Goal: Information Seeking & Learning: Learn about a topic

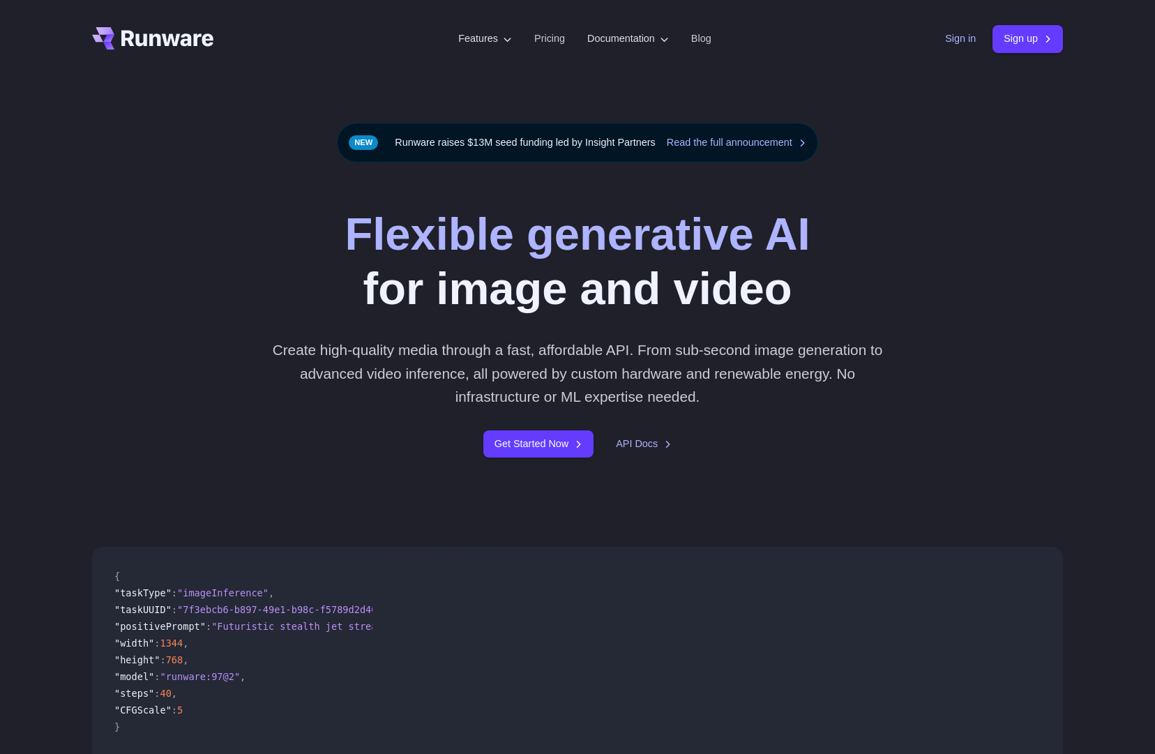
click at [945, 40] on link "Sign in" at bounding box center [960, 39] width 31 height 16
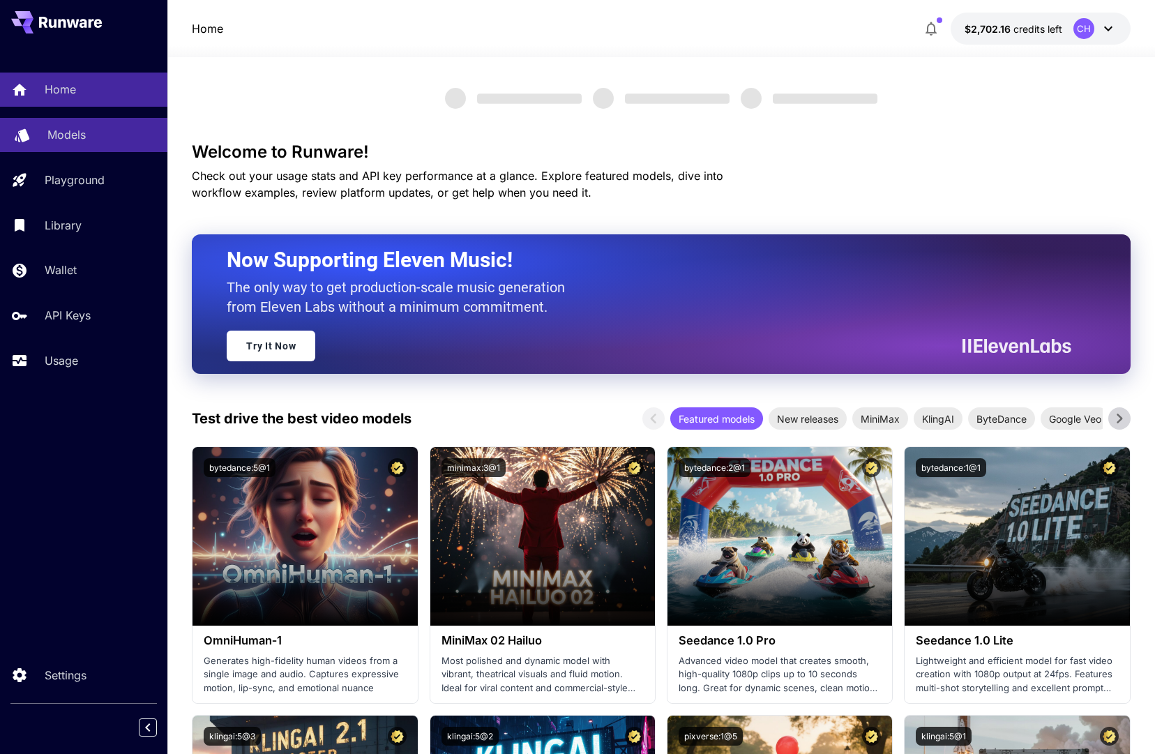
click at [116, 131] on div "Models" at bounding box center [101, 134] width 109 height 17
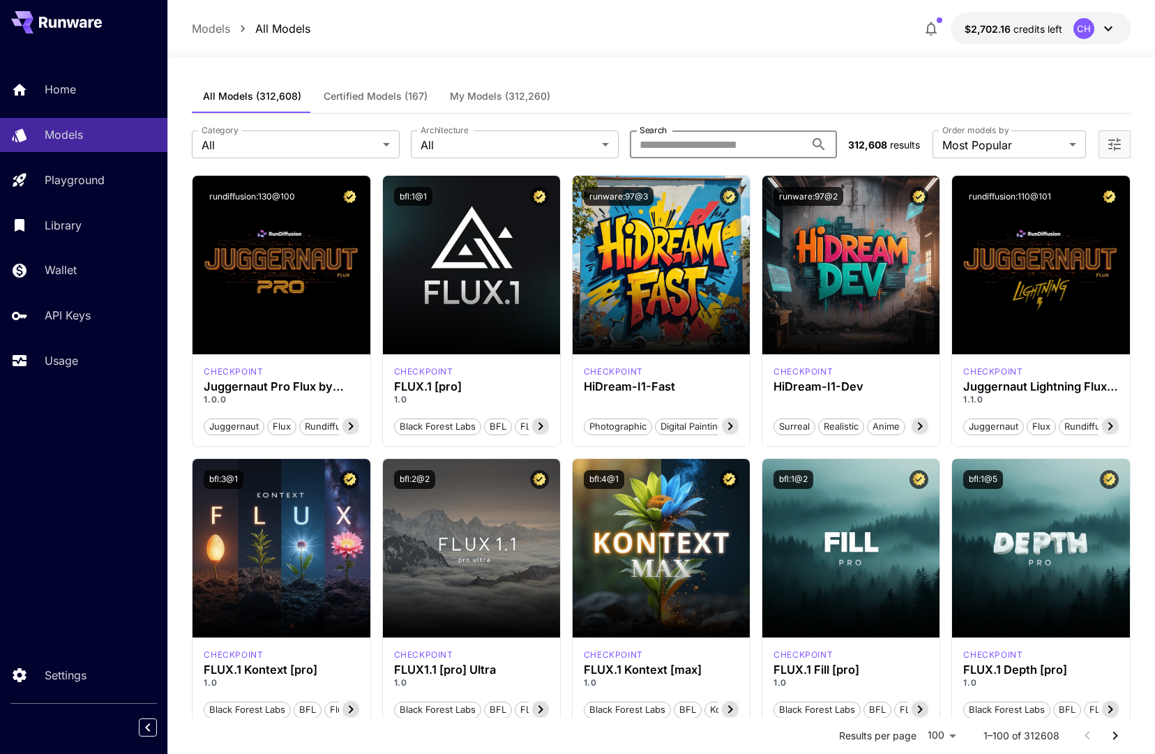
click at [720, 148] on input "Search" at bounding box center [718, 144] width 176 height 28
paste input "*****"
type input "*****"
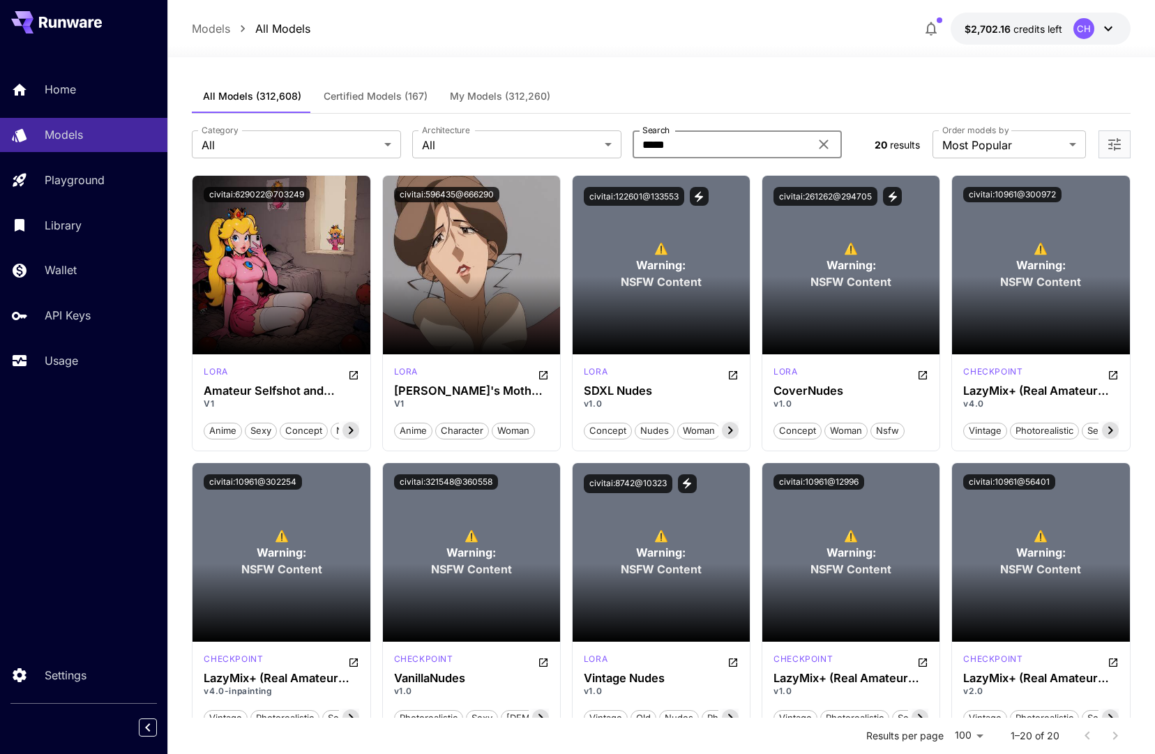
click at [819, 143] on icon at bounding box center [823, 144] width 17 height 17
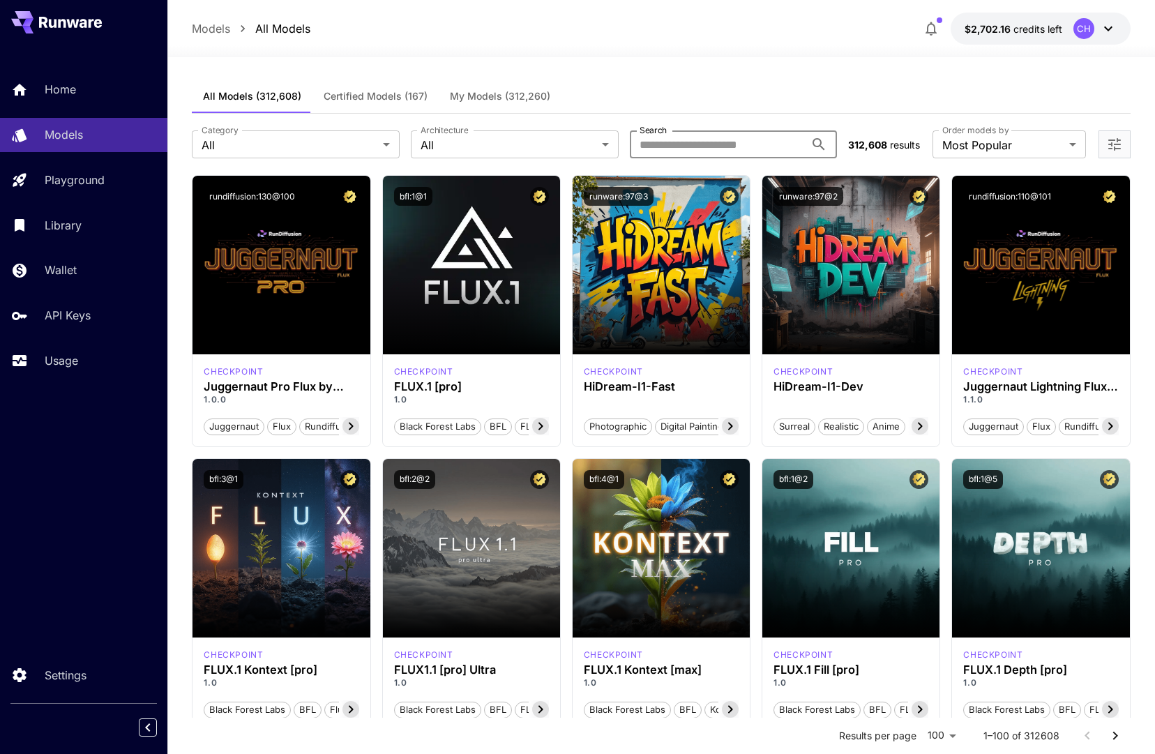
click at [680, 148] on input "Search" at bounding box center [718, 144] width 176 height 28
paste input "*****"
type input "*****"
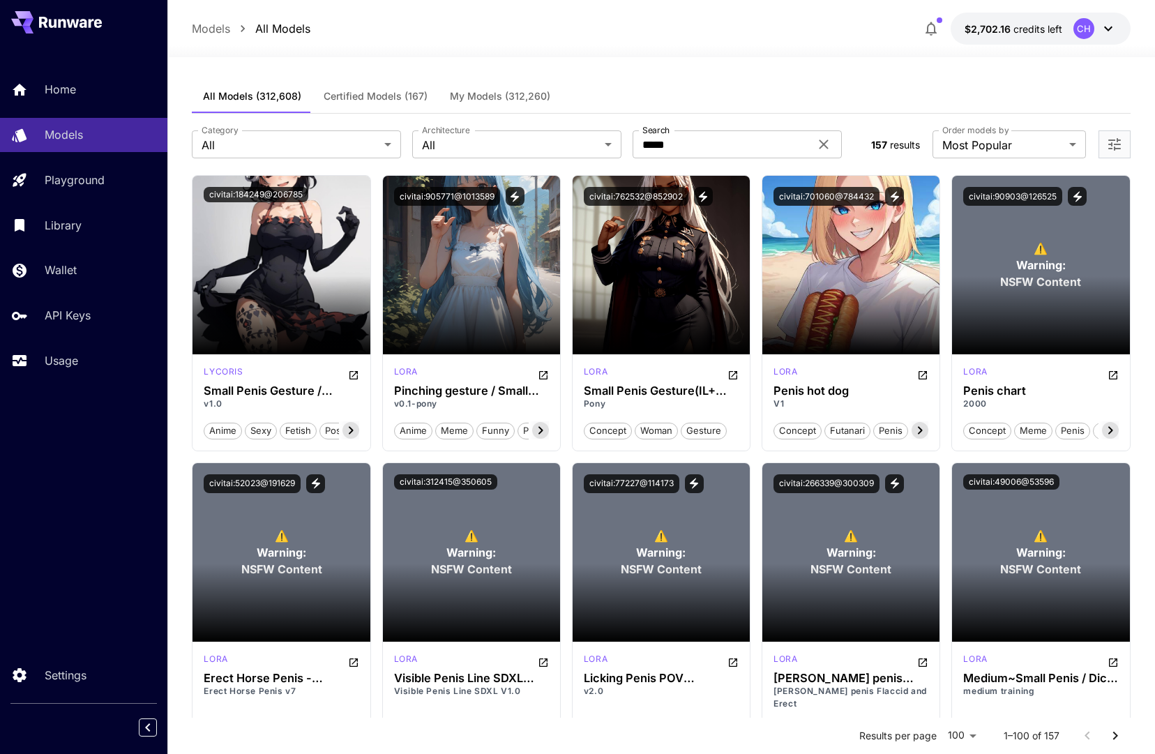
click at [825, 142] on icon at bounding box center [823, 144] width 9 height 9
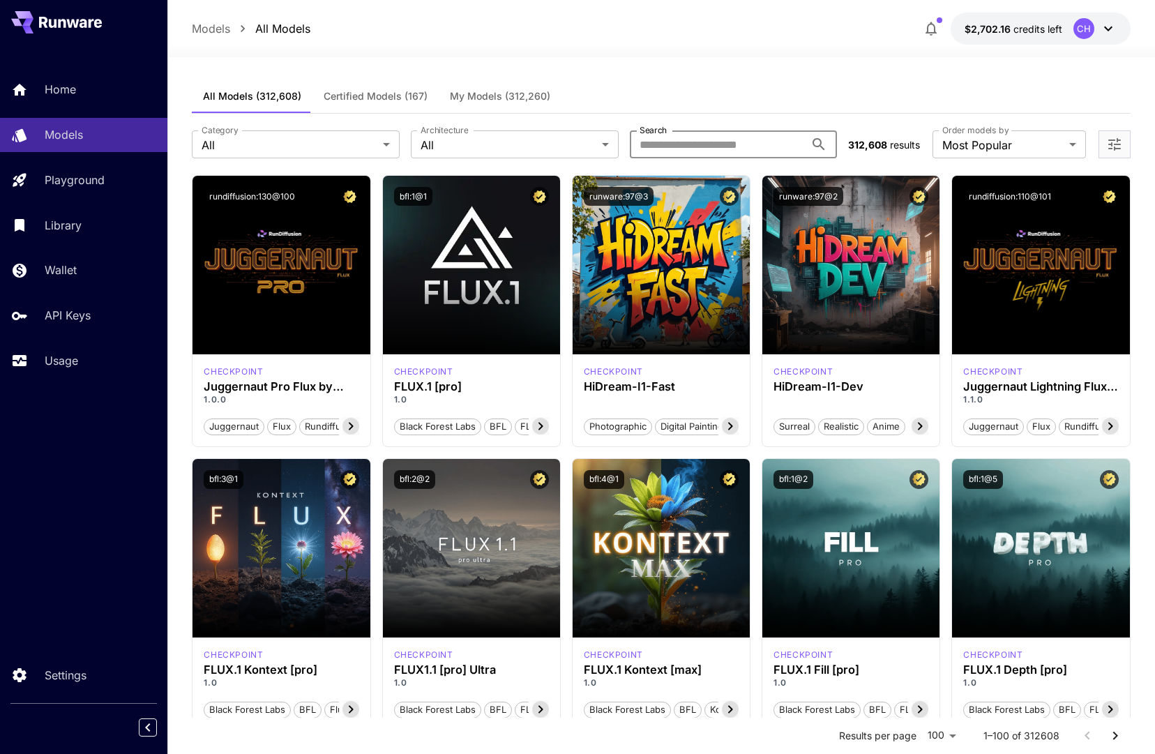
click at [690, 144] on input "Search" at bounding box center [718, 144] width 176 height 28
paste input "******"
type input "******"
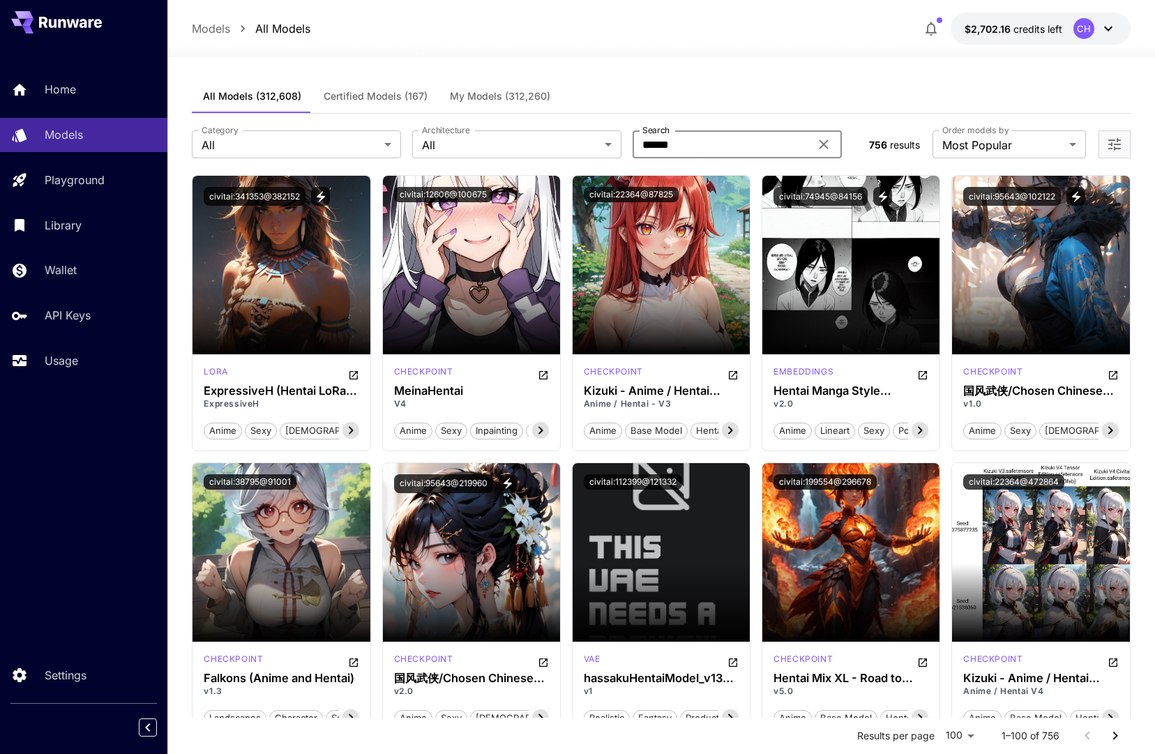
click at [826, 147] on icon at bounding box center [823, 144] width 9 height 9
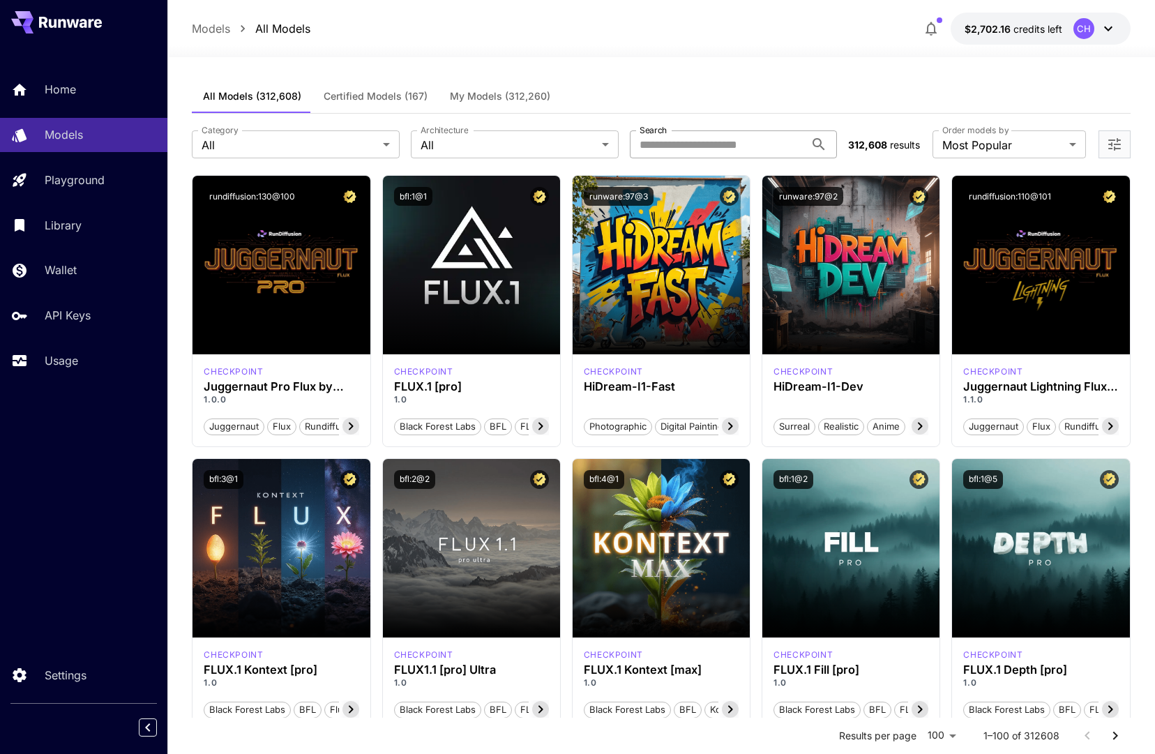
click at [704, 144] on input "Search" at bounding box center [718, 144] width 176 height 28
paste input "*******"
type input "*******"
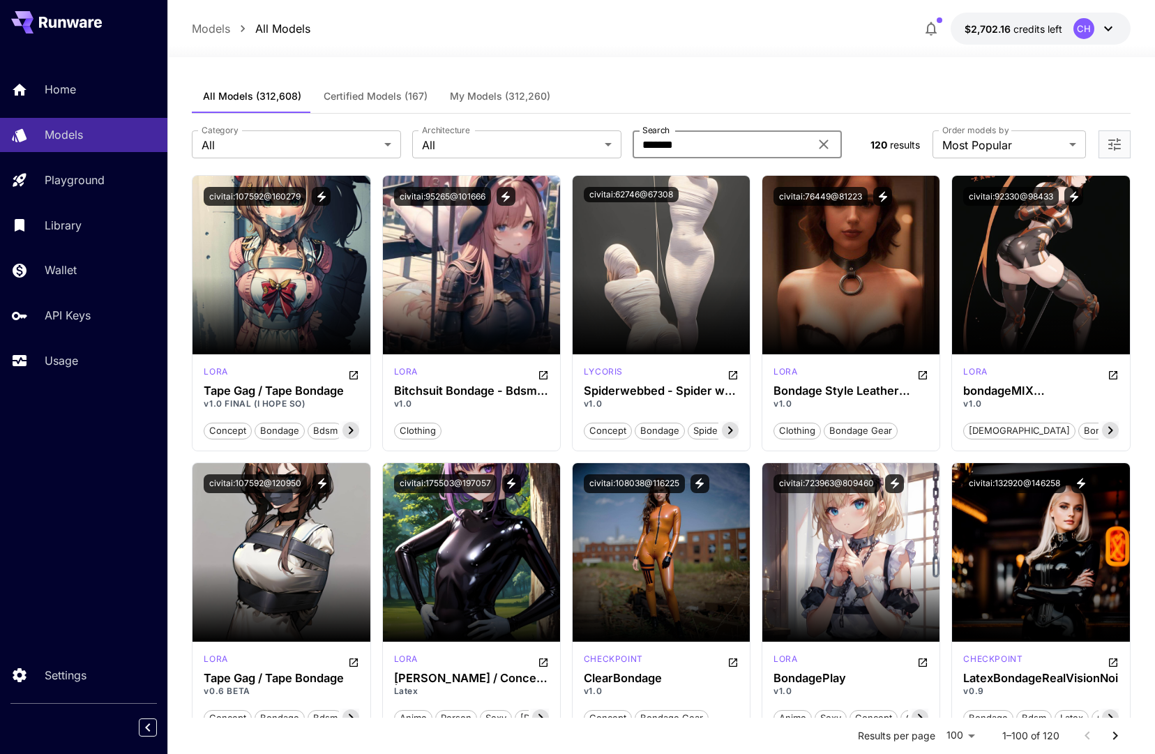
click at [822, 141] on icon at bounding box center [823, 144] width 17 height 17
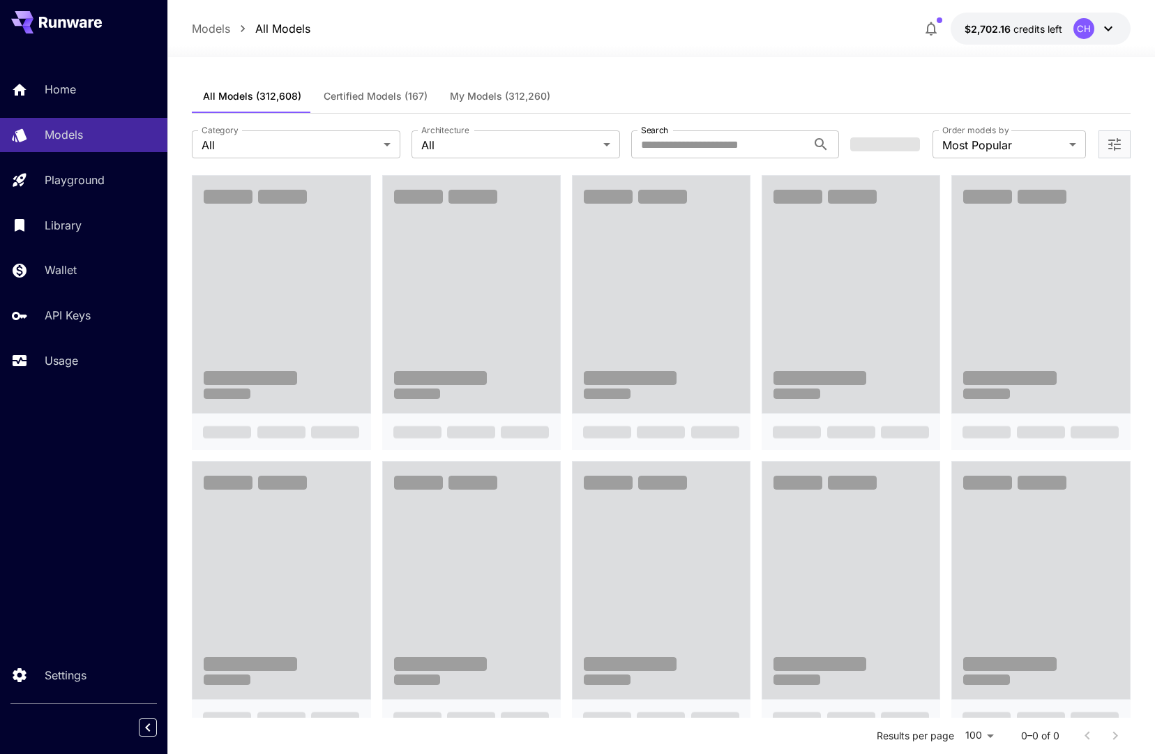
click at [708, 79] on div "All Models (312,608) Certified Models (167) My Models (312,260)" at bounding box center [661, 96] width 938 height 34
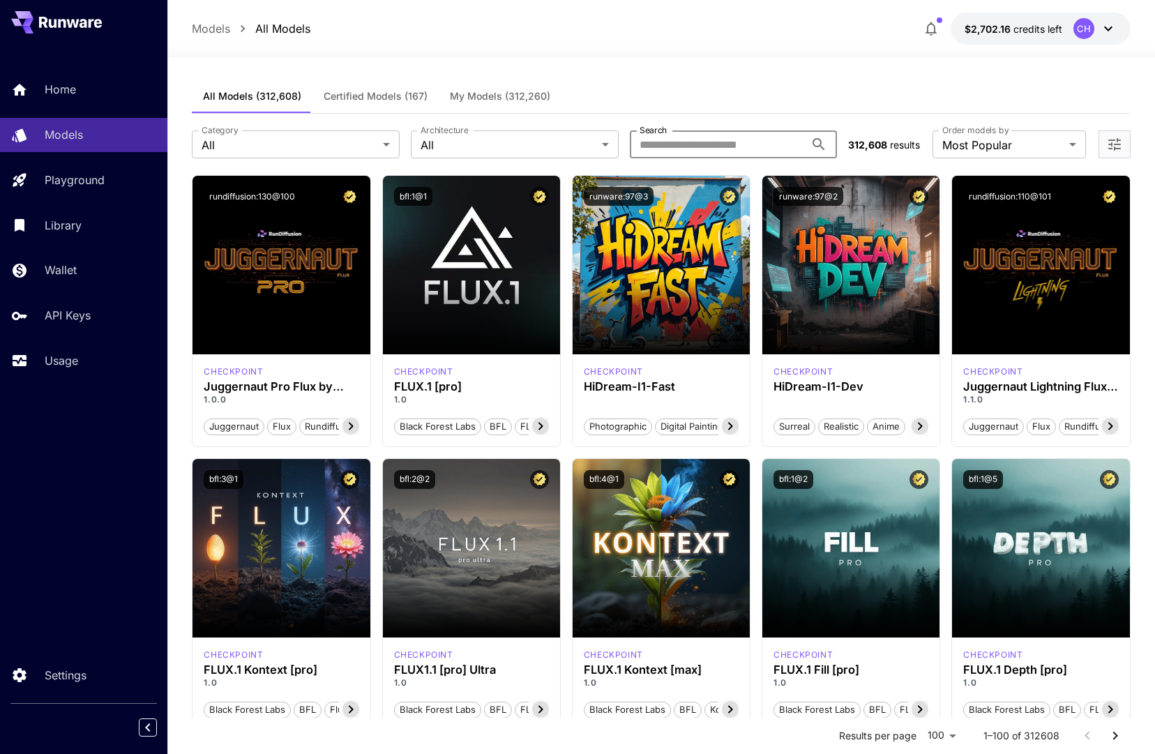
click at [668, 141] on input "Search" at bounding box center [718, 144] width 176 height 28
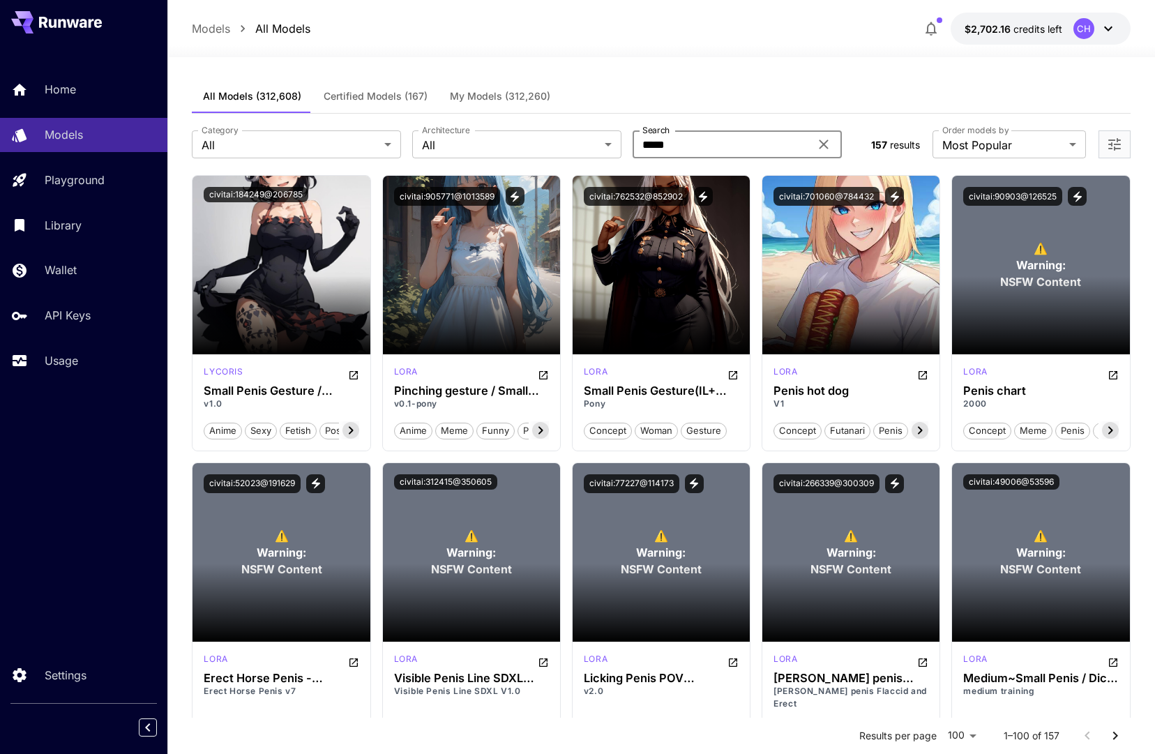
type input "*****"
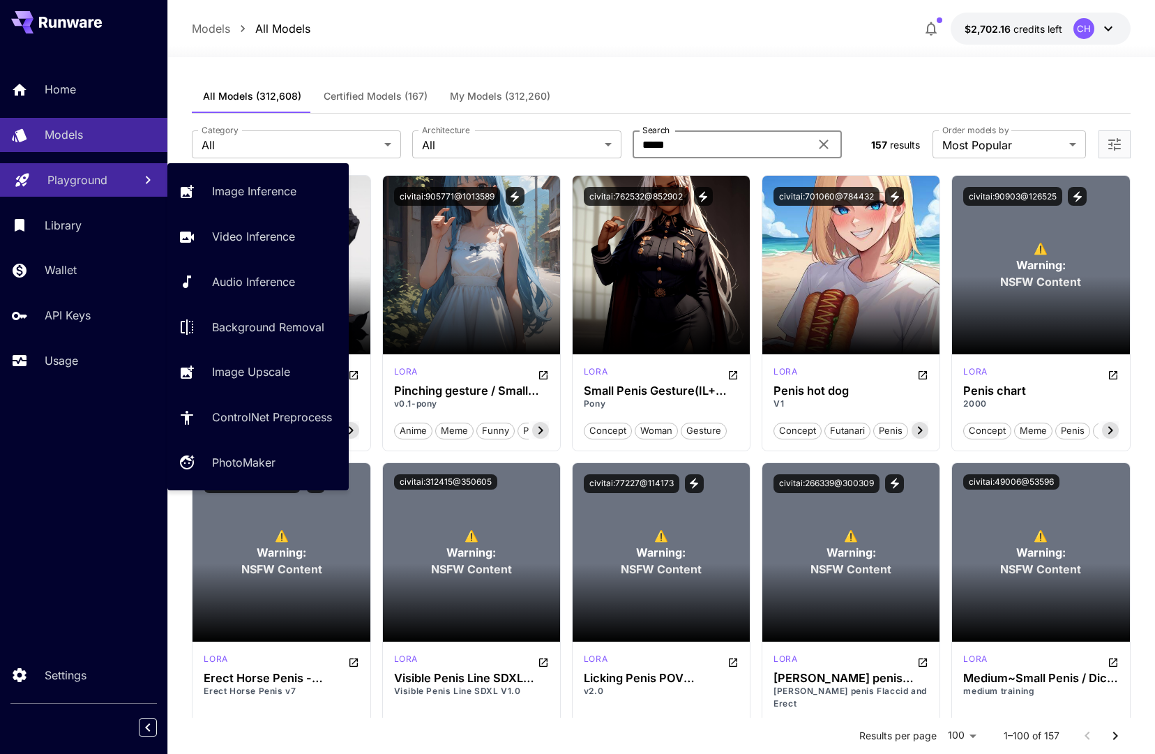
drag, startPoint x: 60, startPoint y: 169, endPoint x: 95, endPoint y: 181, distance: 36.8
click at [61, 170] on link "Playground" at bounding box center [83, 180] width 167 height 34
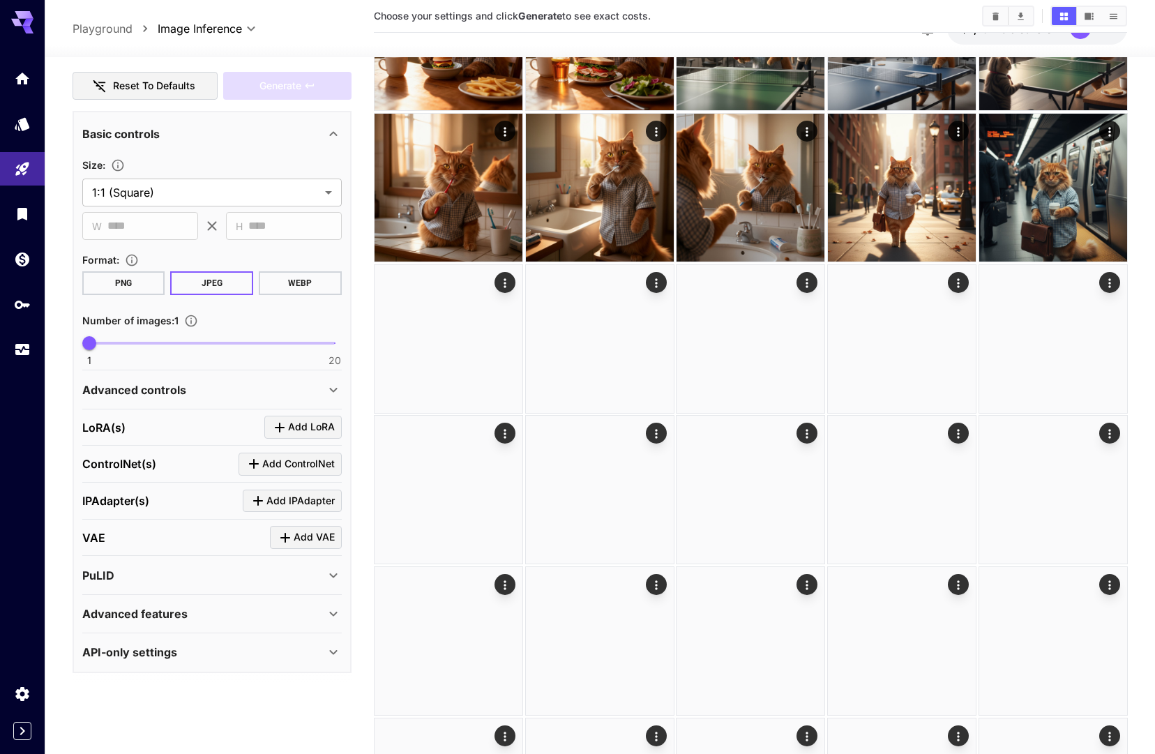
scroll to position [613, 0]
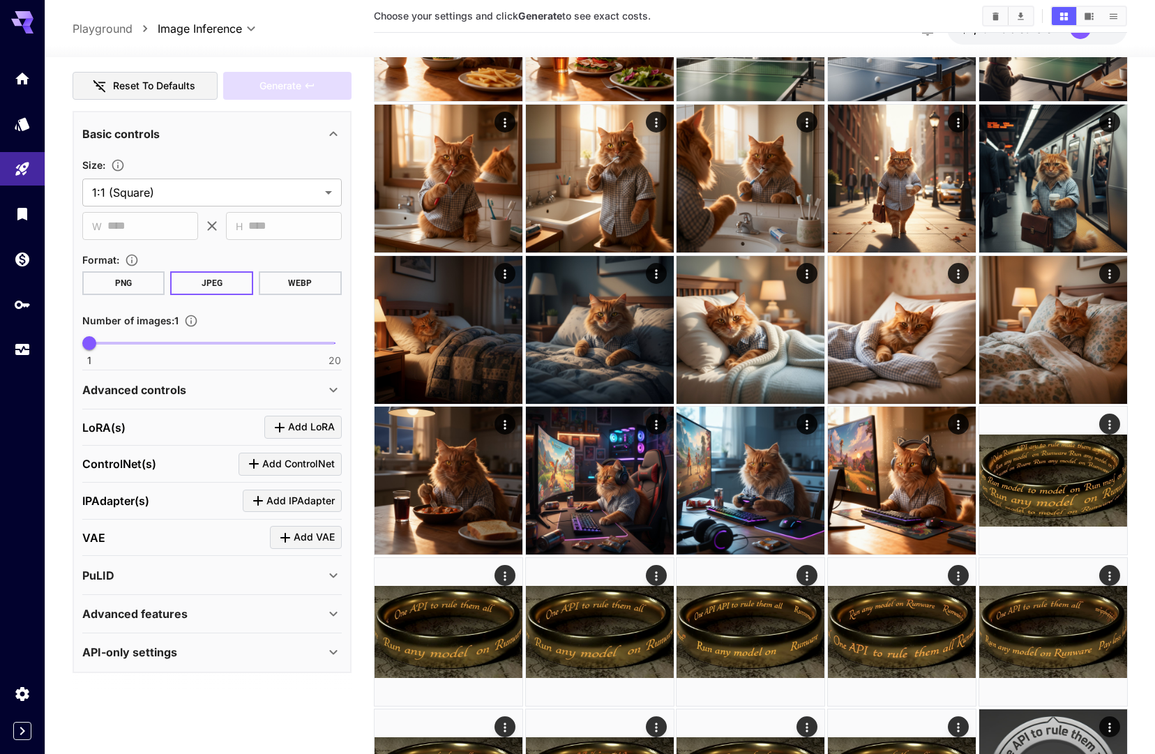
click at [213, 609] on div "Advanced features" at bounding box center [203, 613] width 243 height 17
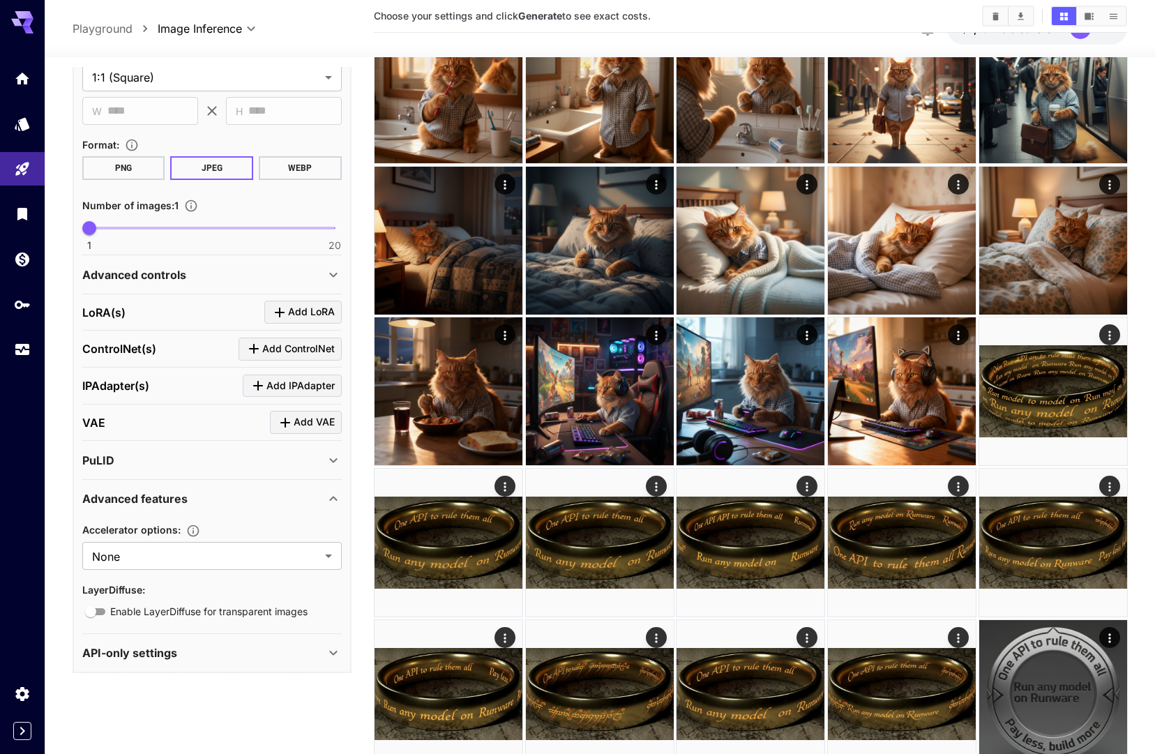
scroll to position [826, 0]
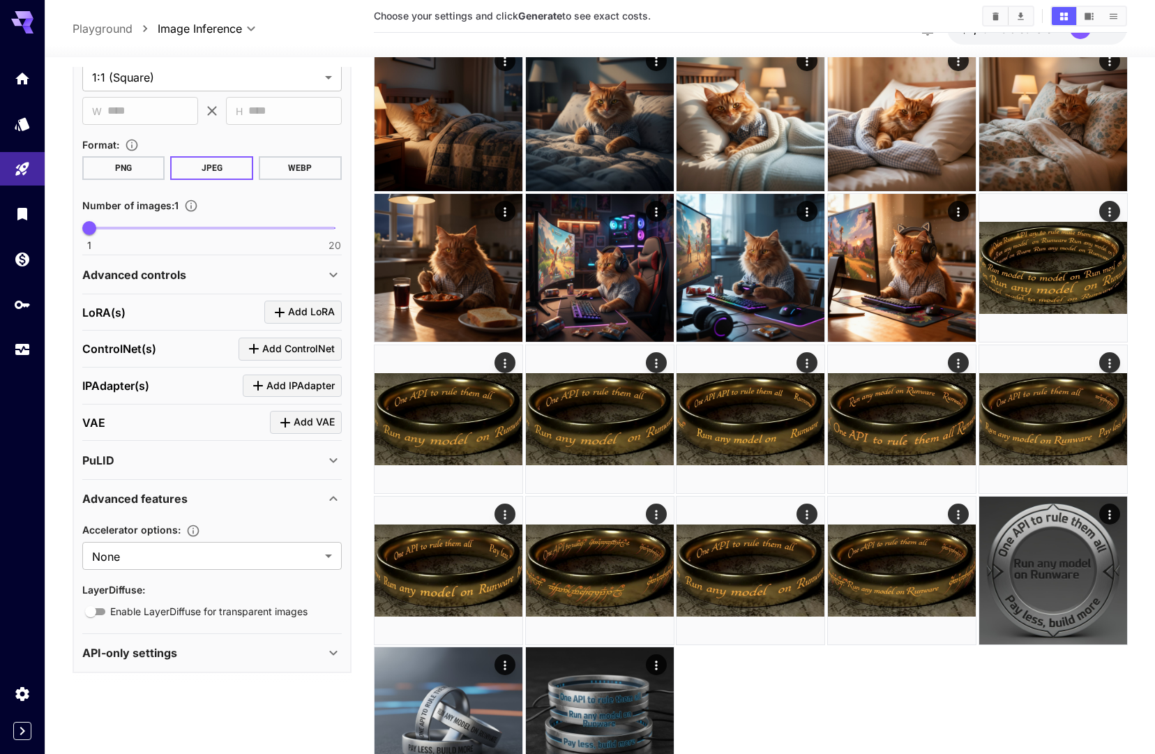
click at [226, 653] on div "API-only settings" at bounding box center [203, 652] width 243 height 17
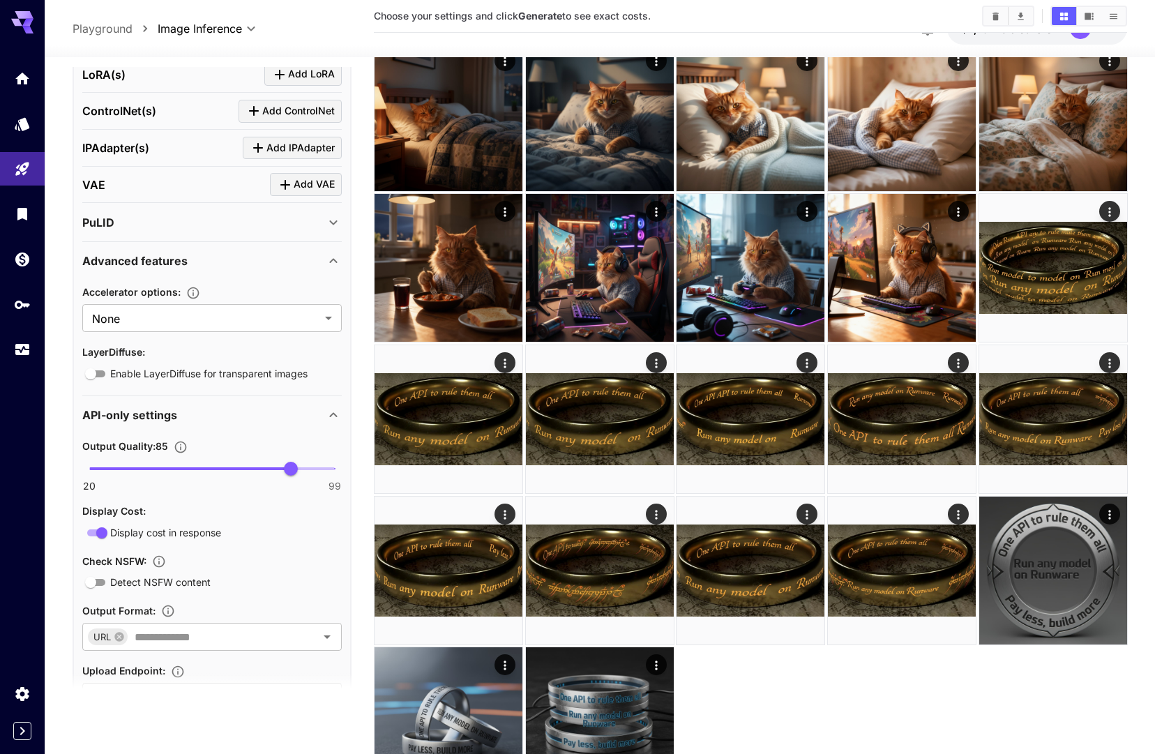
scroll to position [628, 0]
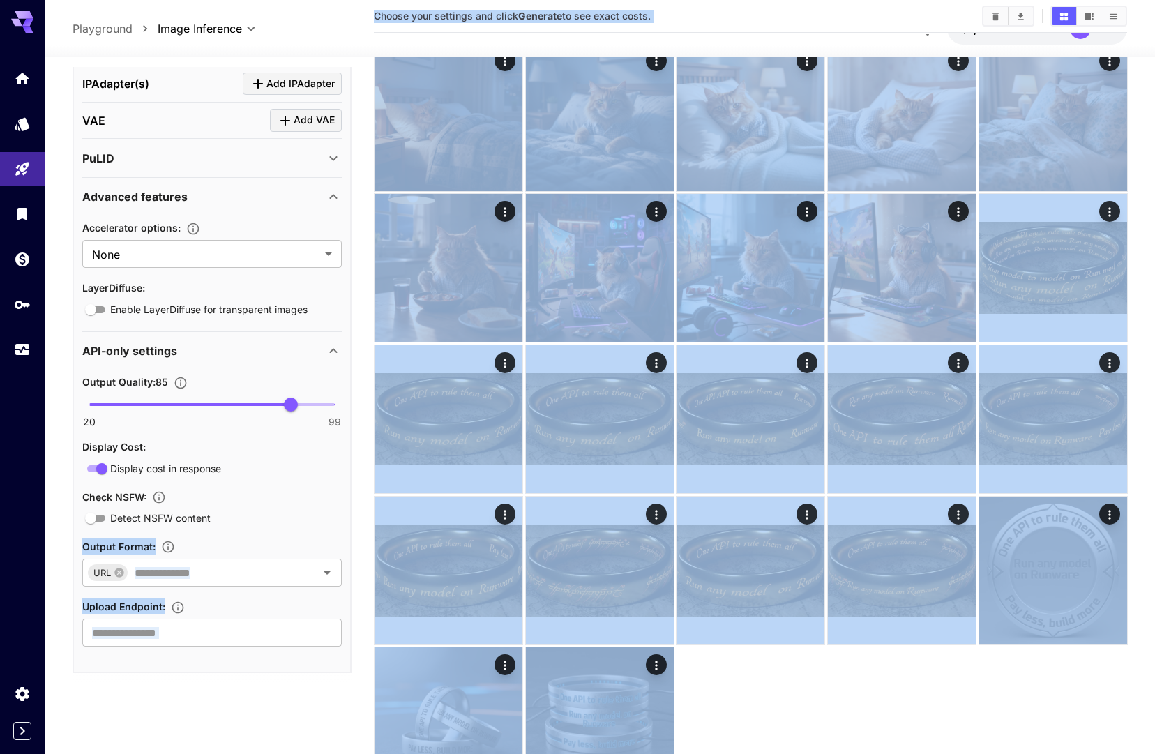
drag, startPoint x: 151, startPoint y: 596, endPoint x: 128, endPoint y: 531, distance: 69.2
click at [164, 490] on icon "When enabled, the API uses a pre-trained model to flag content that may be NSFW…" at bounding box center [159, 497] width 14 height 14
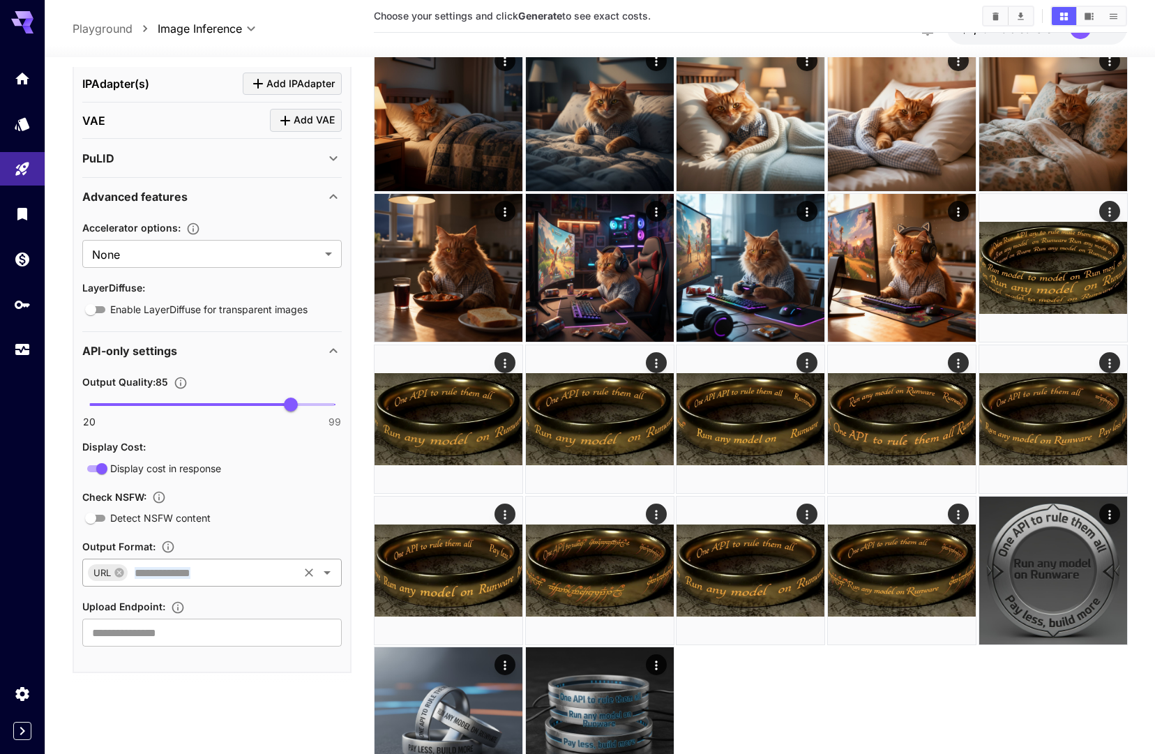
drag, startPoint x: 142, startPoint y: 598, endPoint x: 102, endPoint y: 561, distance: 54.3
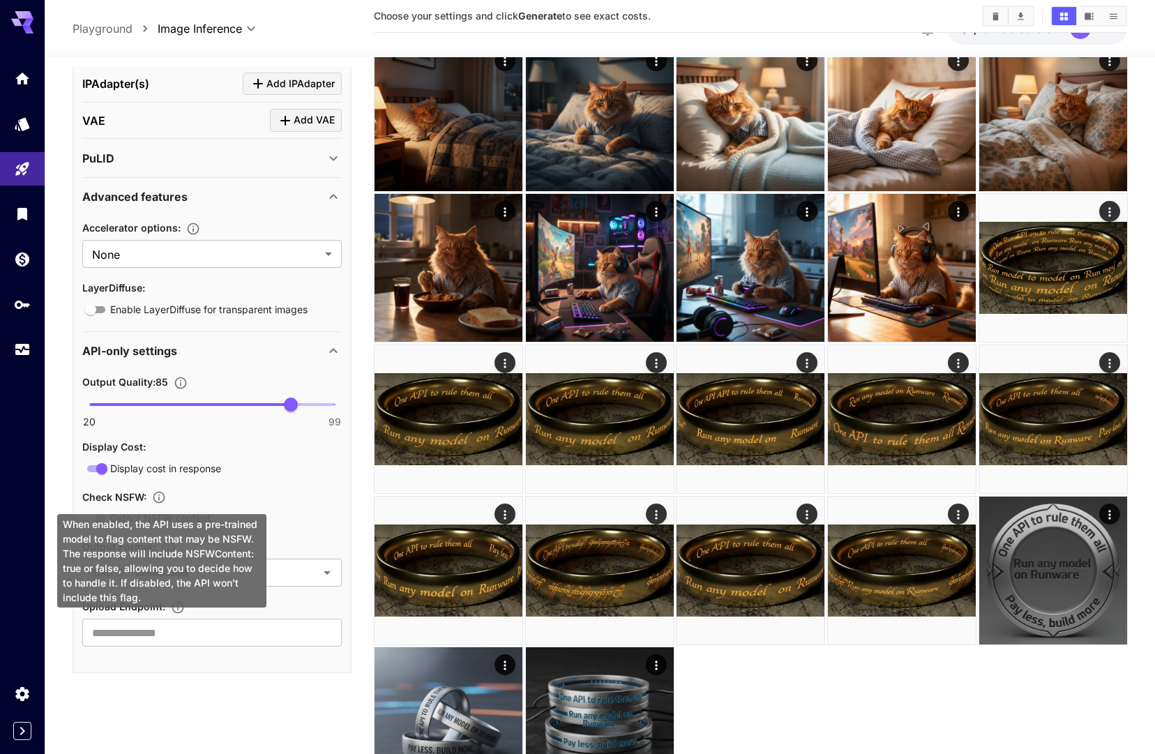
click at [159, 493] on icon "When enabled, the API uses a pre-trained model to flag content that may be NSFW…" at bounding box center [159, 498] width 12 height 12
click at [135, 556] on body "**********" at bounding box center [577, 5] width 1155 height 1663
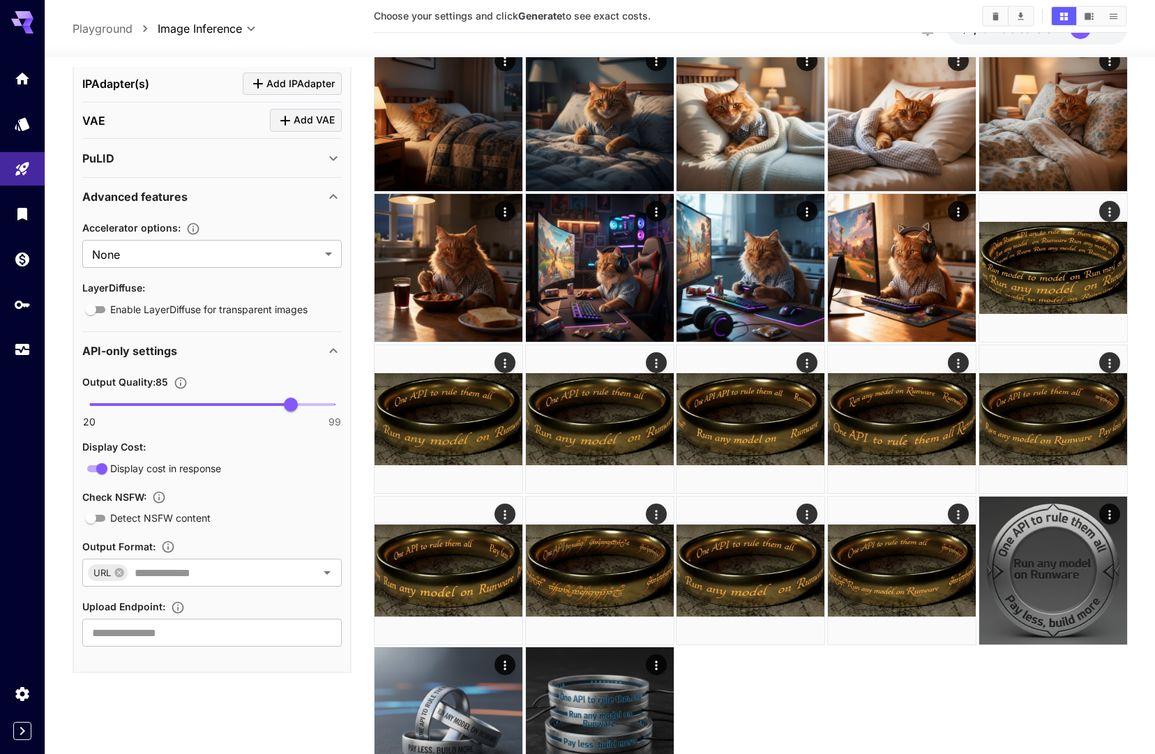
click at [135, 556] on section "Output Format : URL ​" at bounding box center [211, 562] width 259 height 49
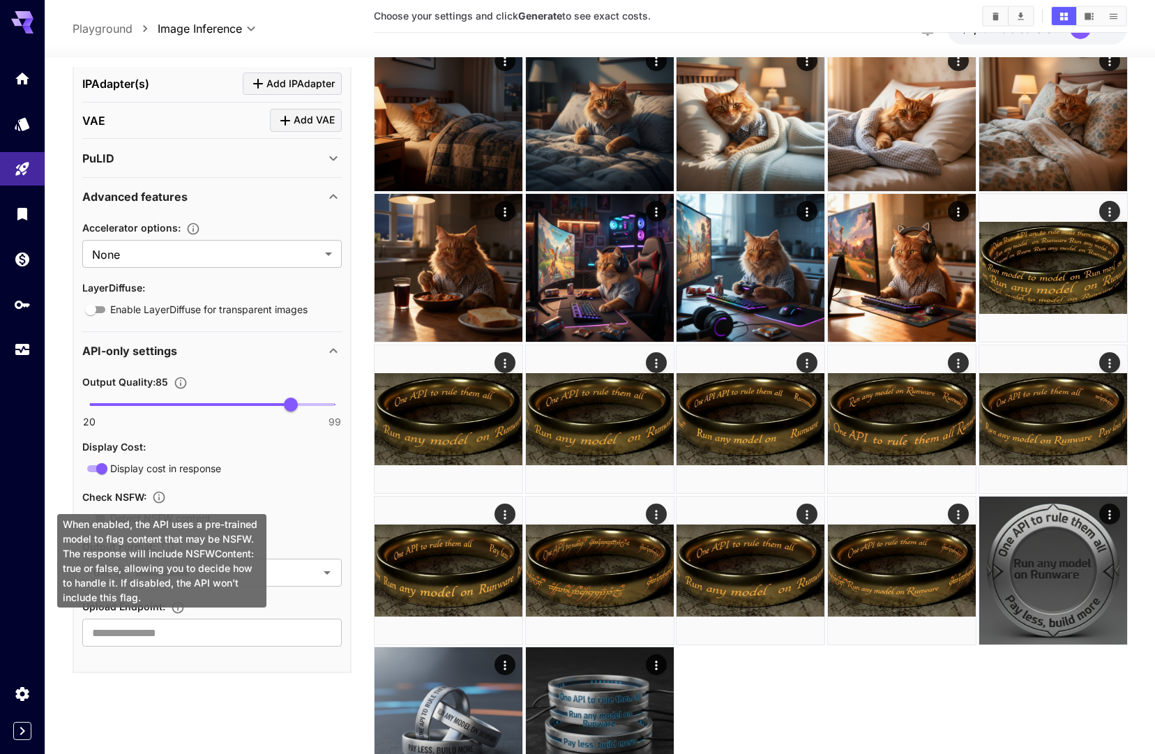
click at [163, 495] on icon "When enabled, the API uses a pre-trained model to flag content that may be NSFW…" at bounding box center [159, 497] width 14 height 14
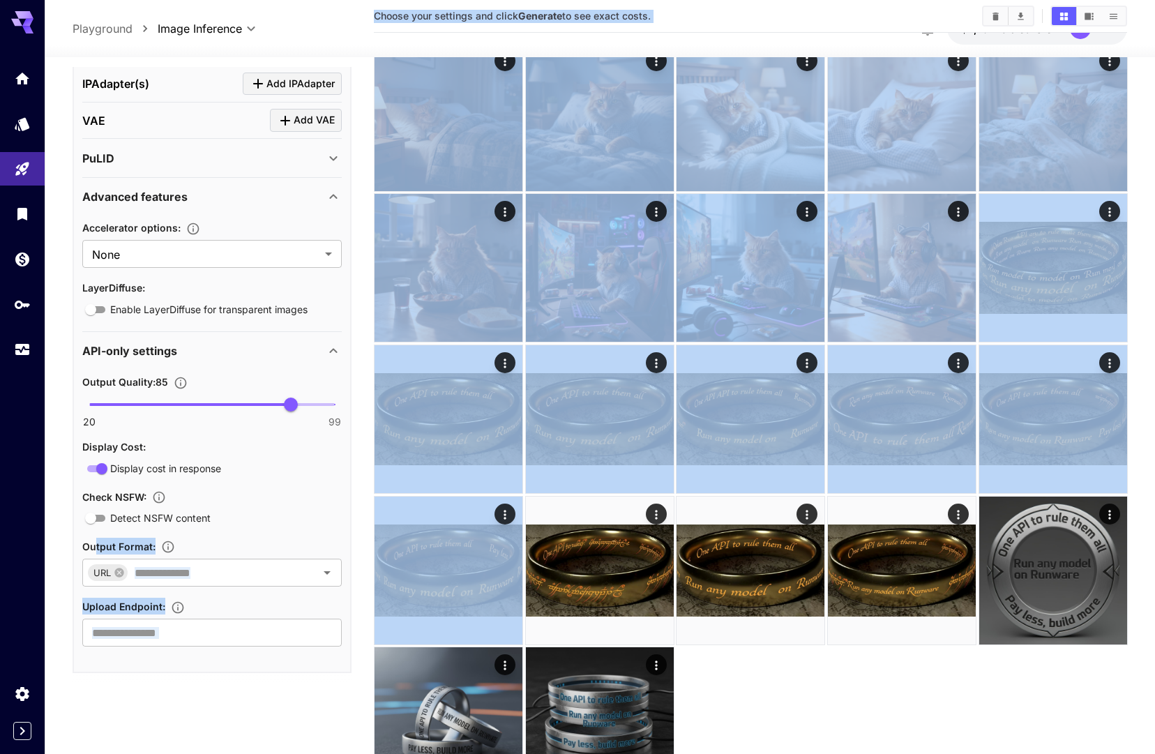
drag, startPoint x: 64, startPoint y: 524, endPoint x: 149, endPoint y: 499, distance: 88.0
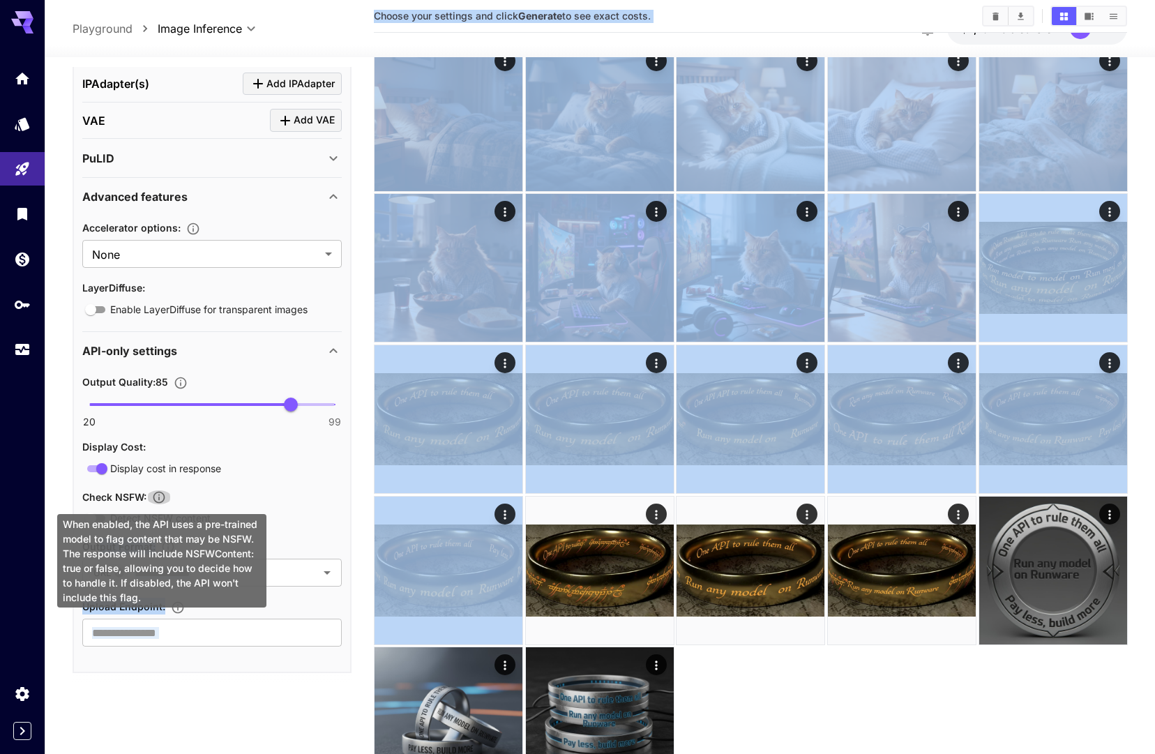
click at [165, 494] on icon "When enabled, the API uses a pre-trained model to flag content that may be NSFW…" at bounding box center [159, 498] width 12 height 12
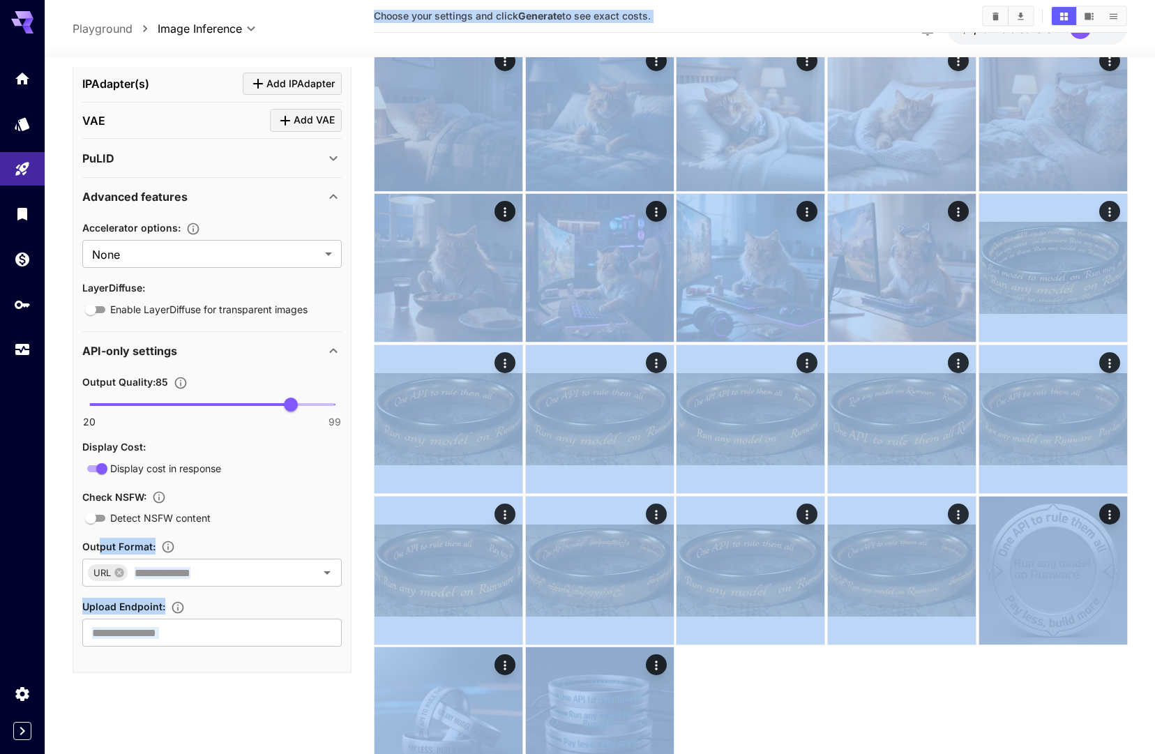
drag, startPoint x: 70, startPoint y: 525, endPoint x: 112, endPoint y: 543, distance: 45.3
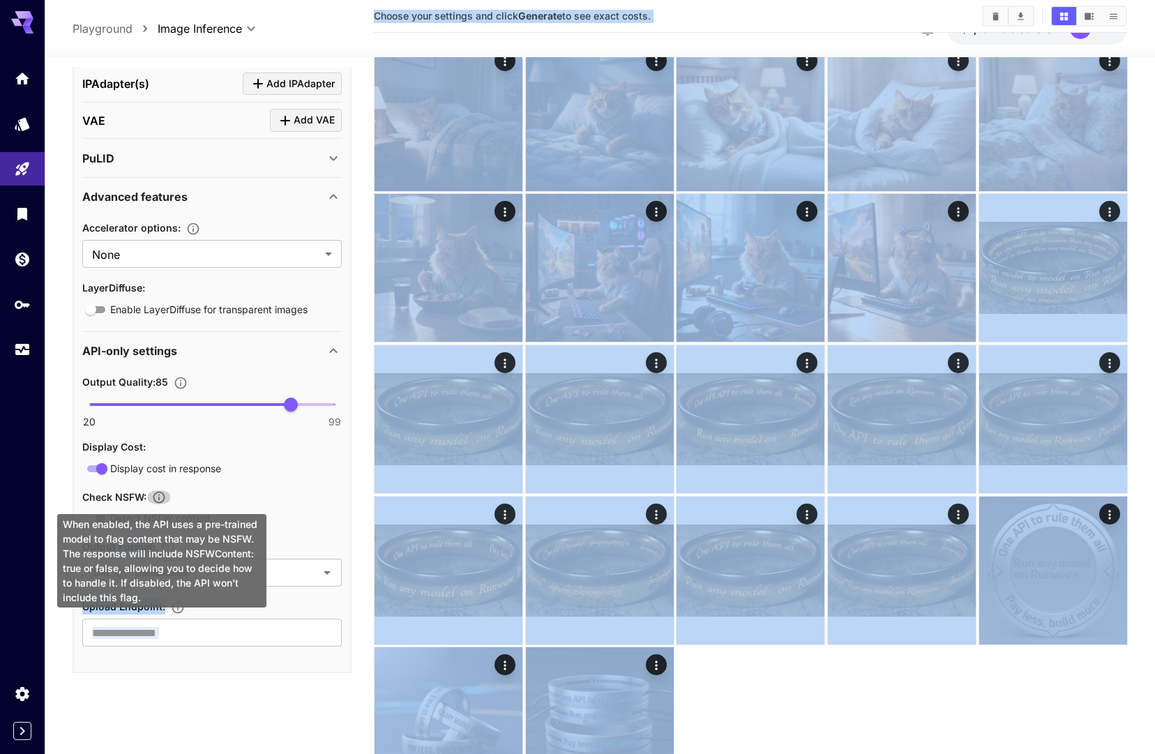
click at [160, 496] on icon "When enabled, the API uses a pre-trained model to flag content that may be NSFW…" at bounding box center [159, 497] width 14 height 14
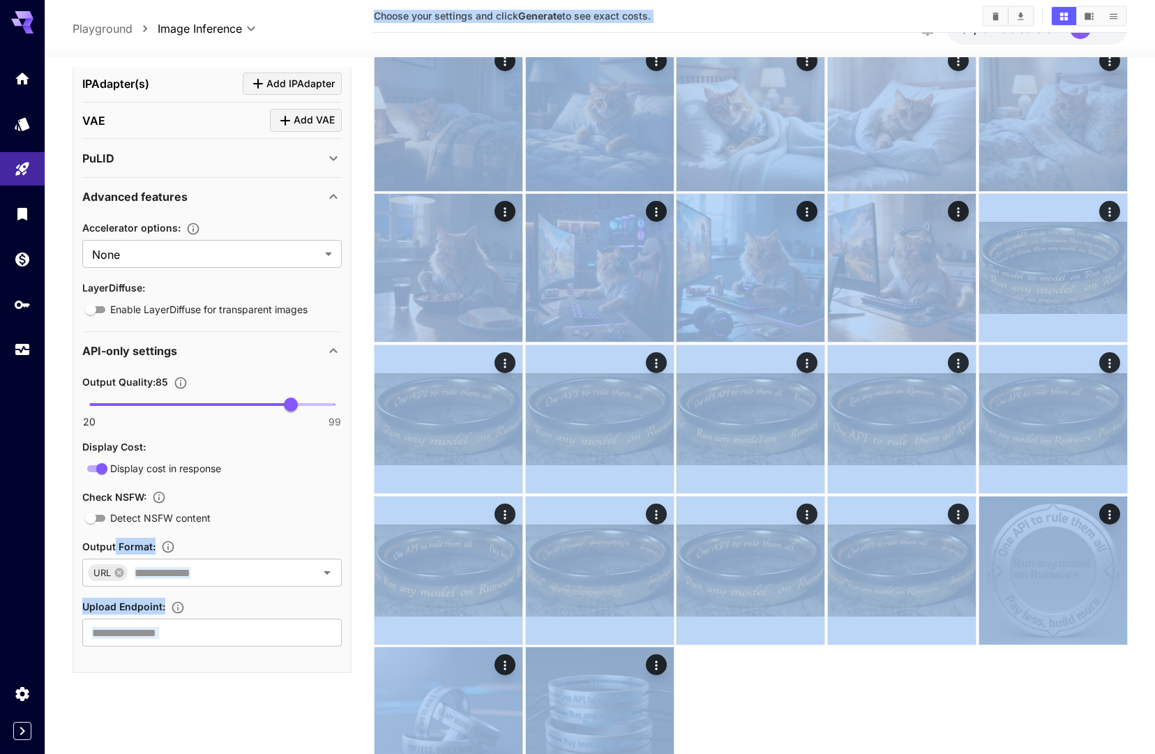
drag, startPoint x: 146, startPoint y: 595, endPoint x: 181, endPoint y: 515, distance: 87.4
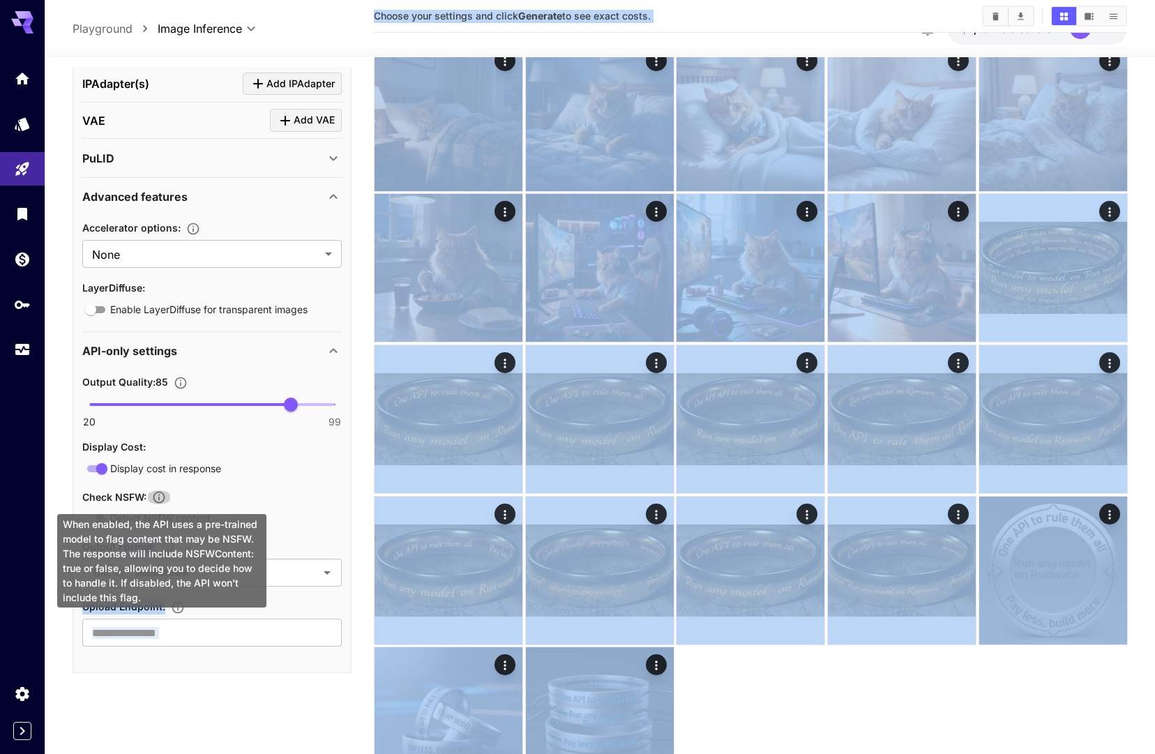
click at [163, 497] on icon "When enabled, the API uses a pre-trained model to flag content that may be NSFW…" at bounding box center [159, 497] width 14 height 14
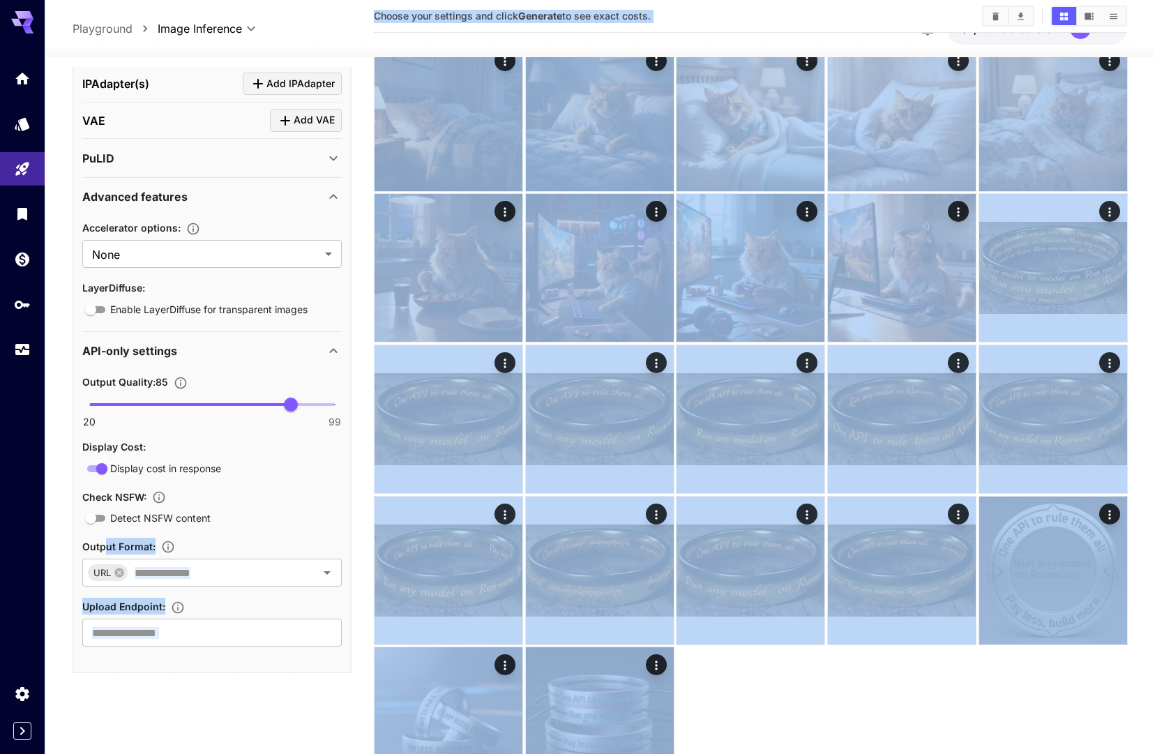
drag, startPoint x: 139, startPoint y: 570, endPoint x: 173, endPoint y: 522, distance: 59.0
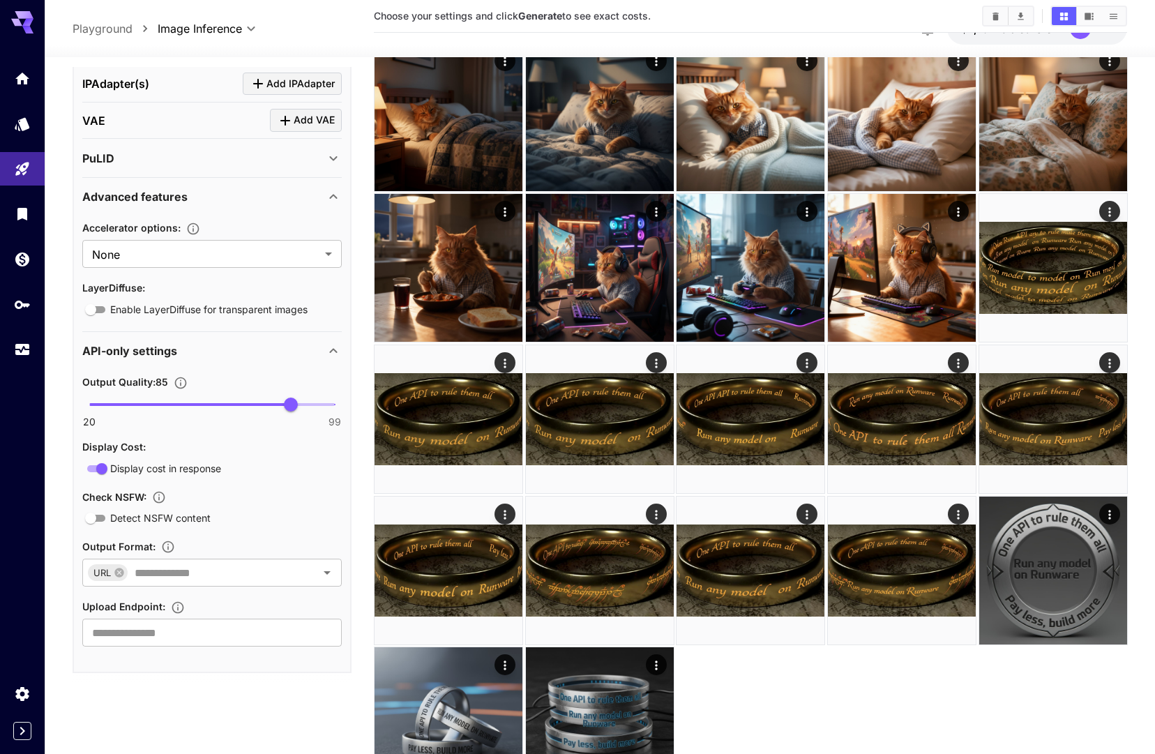
click at [231, 503] on div "Check NSFW :" at bounding box center [211, 496] width 259 height 17
click at [236, 507] on section "Check NSFW : Detect NSFW content" at bounding box center [211, 507] width 259 height 38
click at [160, 501] on icon "When enabled, the API uses a pre-trained model to flag content that may be NSFW…" at bounding box center [159, 497] width 14 height 14
drag, startPoint x: 139, startPoint y: 595, endPoint x: 145, endPoint y: 532, distance: 63.1
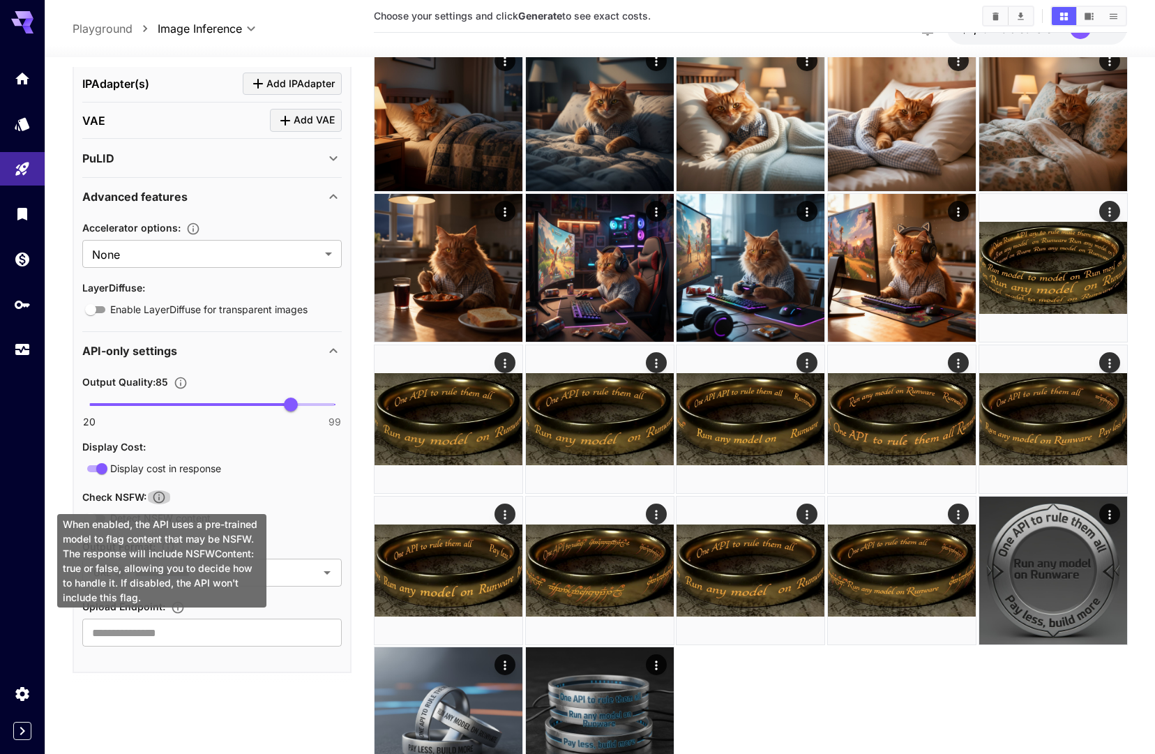
click at [158, 495] on icon "When enabled, the API uses a pre-trained model to flag content that may be NSFW…" at bounding box center [159, 497] width 14 height 14
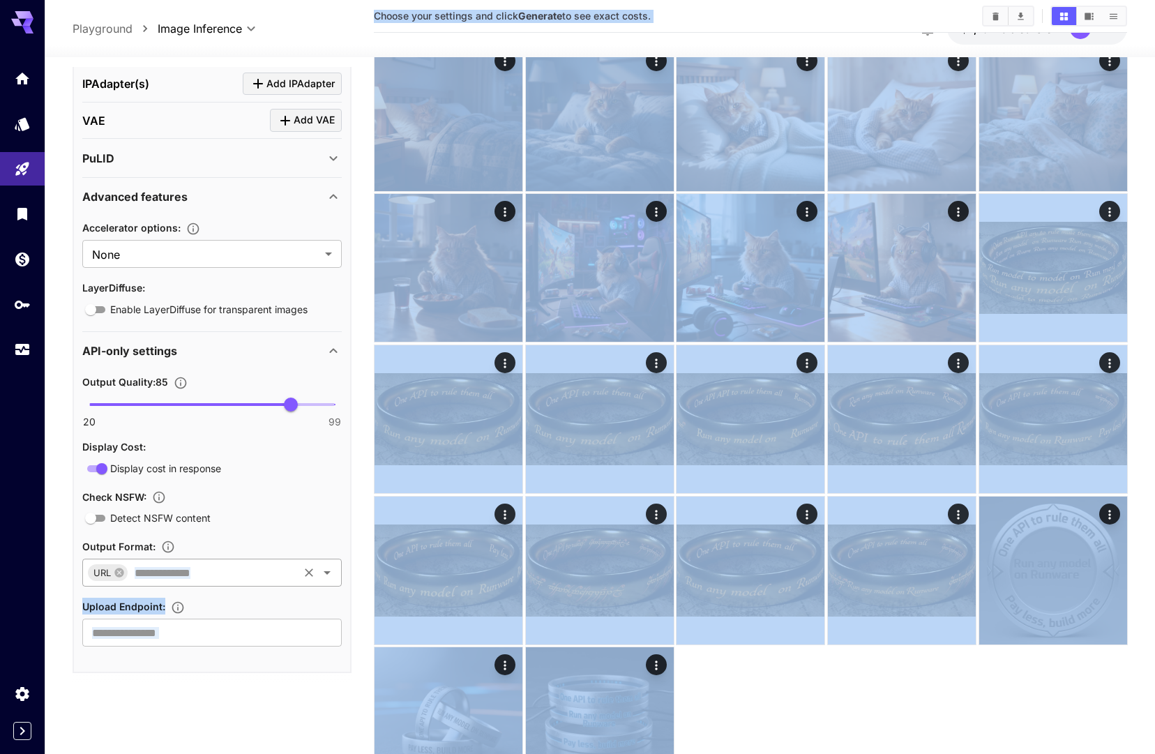
drag, startPoint x: 112, startPoint y: 536, endPoint x: 151, endPoint y: 563, distance: 46.6
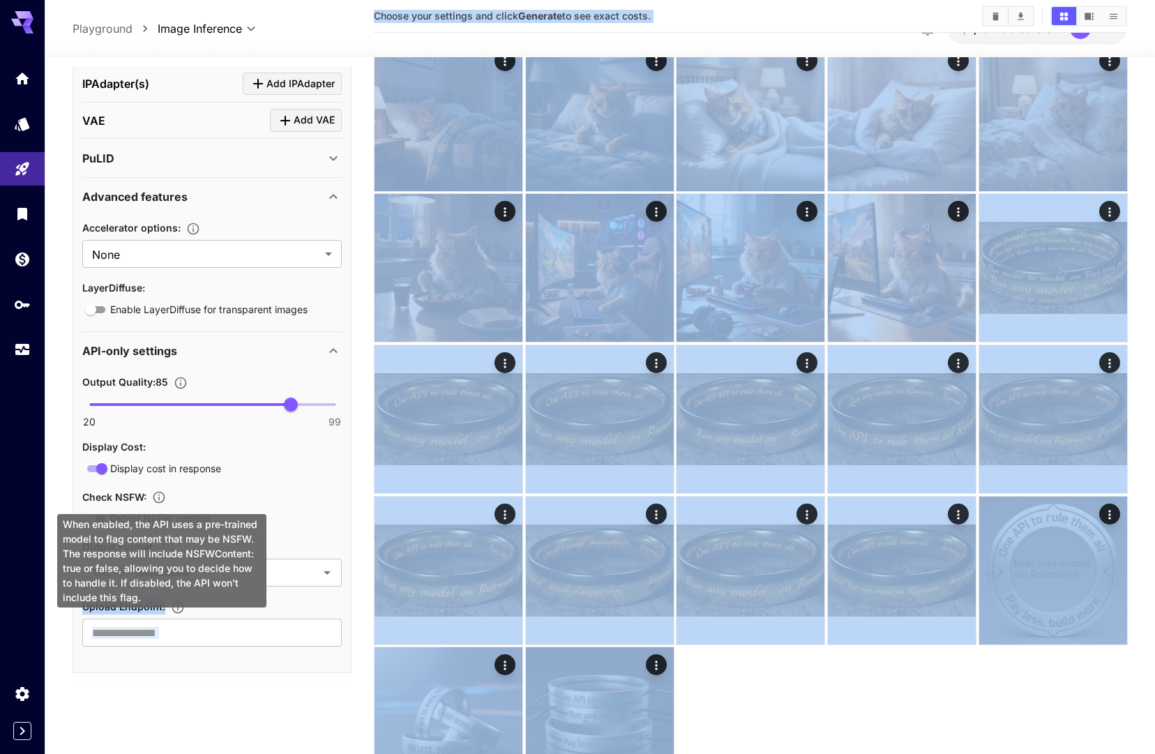
click at [161, 501] on icon "When enabled, the API uses a pre-trained model to flag content that may be NSFW…" at bounding box center [159, 497] width 14 height 14
click at [164, 499] on icon "When enabled, the API uses a pre-trained model to flag content that may be NSFW…" at bounding box center [159, 497] width 14 height 14
click at [27, 117] on icon "Models" at bounding box center [23, 119] width 15 height 13
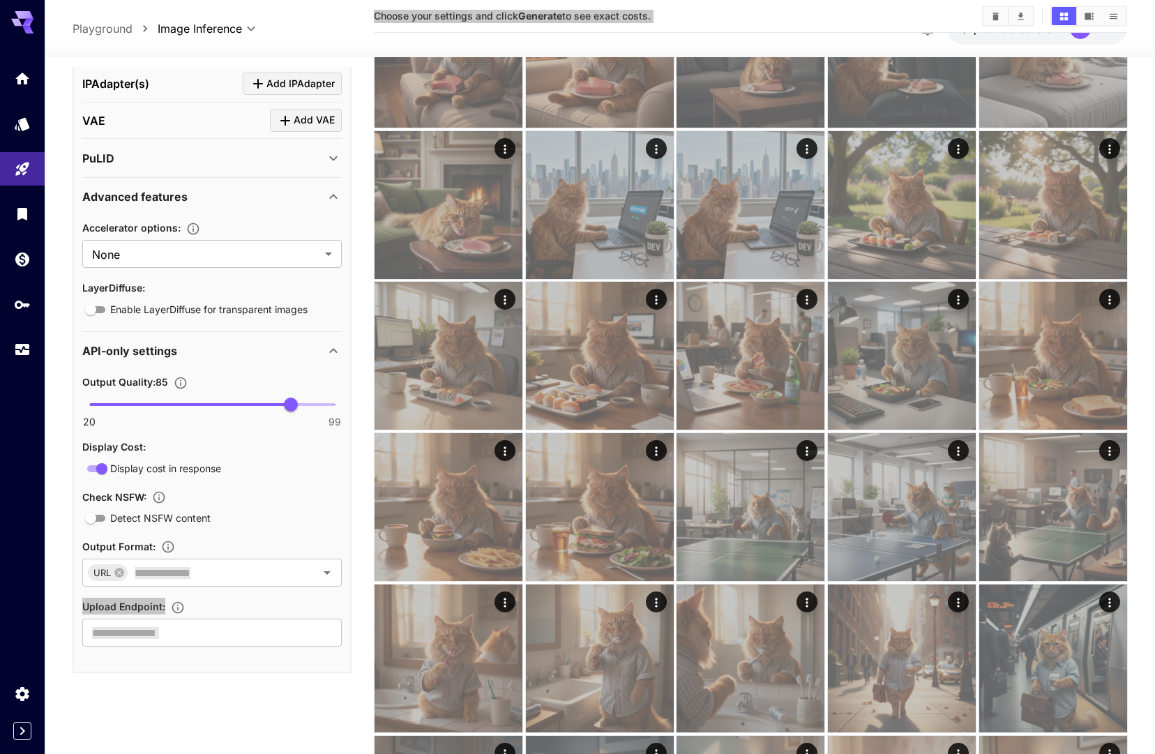
scroll to position [0, 0]
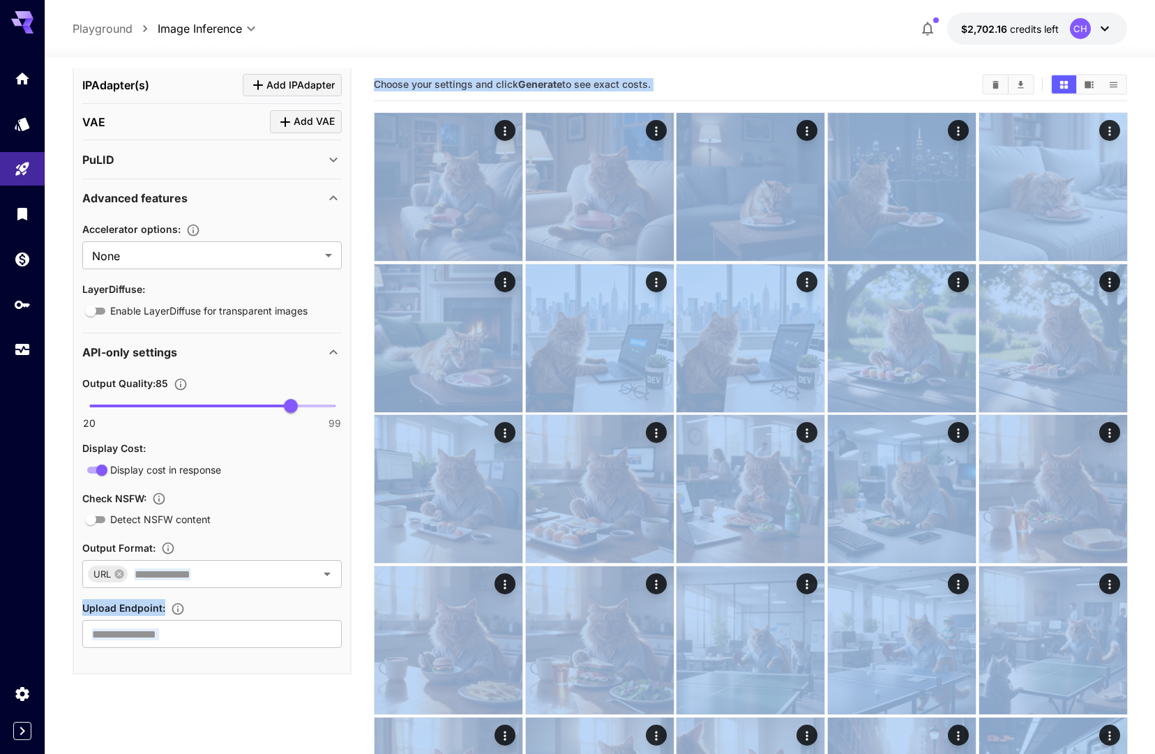
click at [1112, 82] on icon "Show media in list view" at bounding box center [1113, 85] width 8 height 6
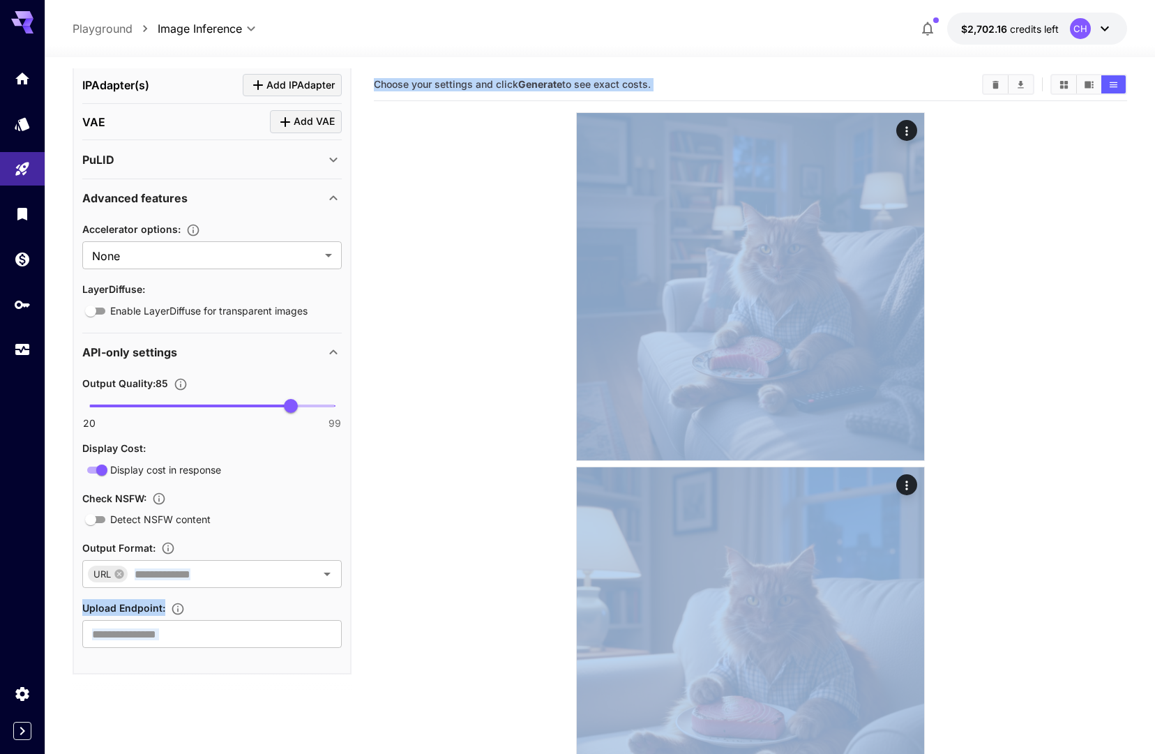
click at [16, 133] on link at bounding box center [22, 124] width 45 height 34
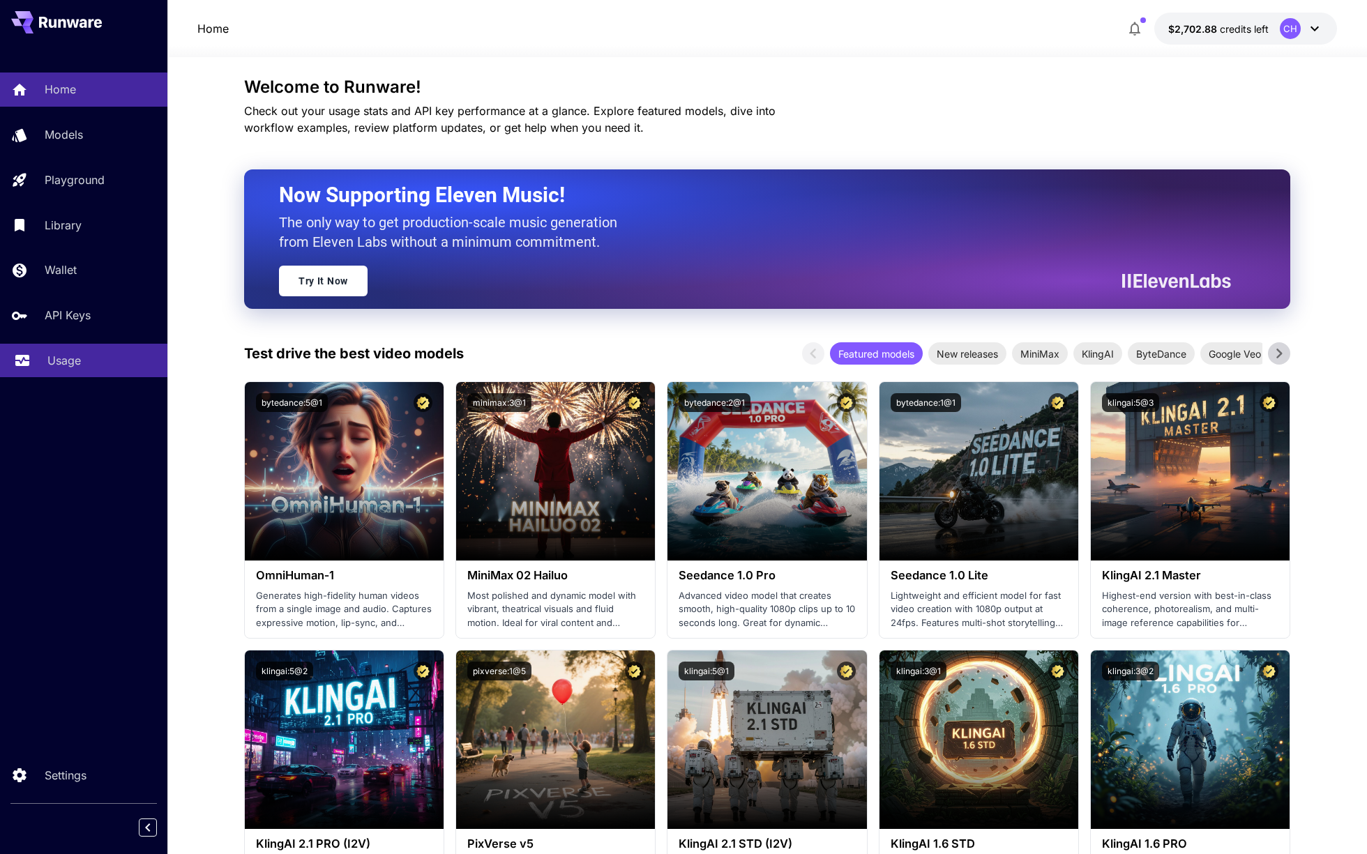
scroll to position [13, 0]
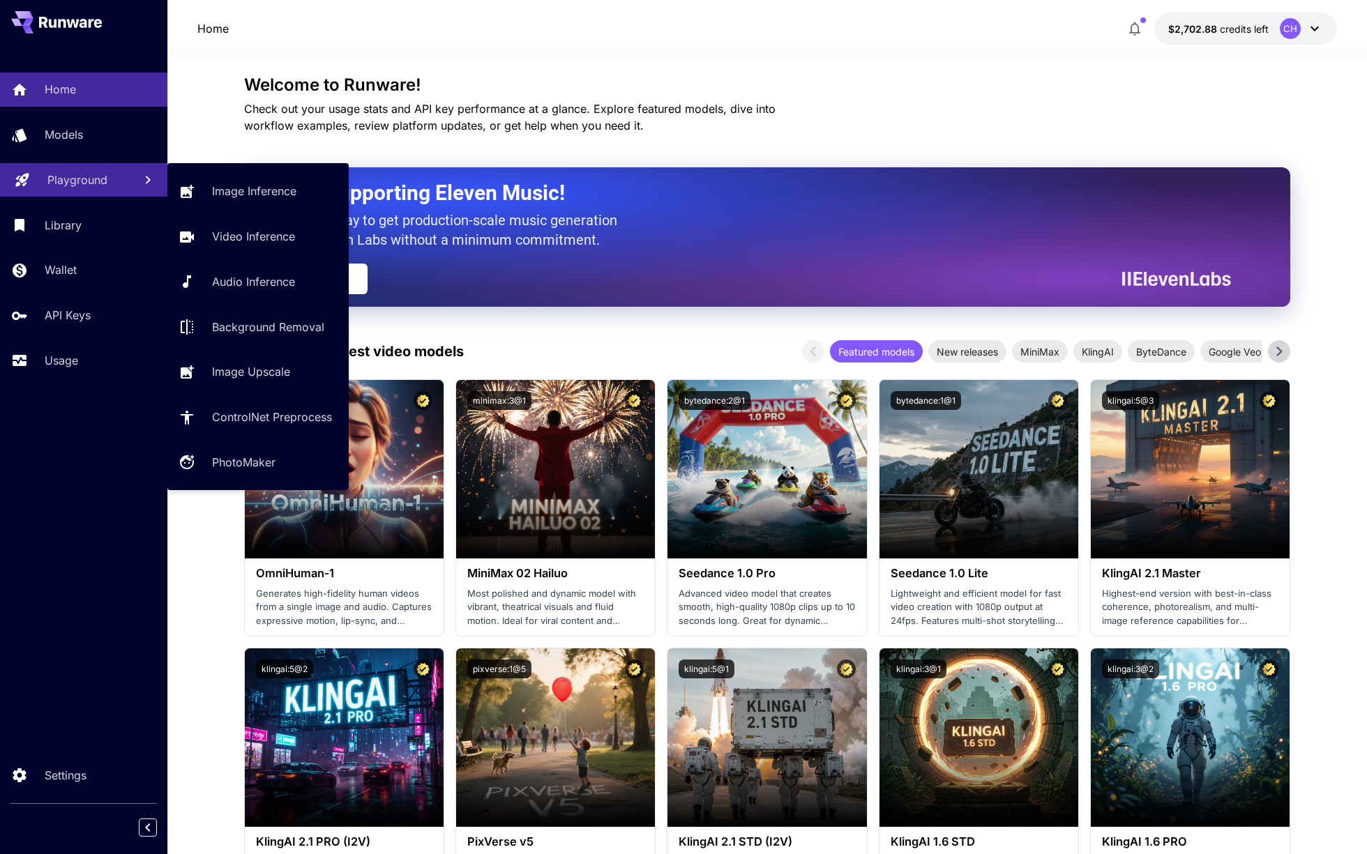
click at [94, 167] on link "Playground" at bounding box center [83, 180] width 167 height 34
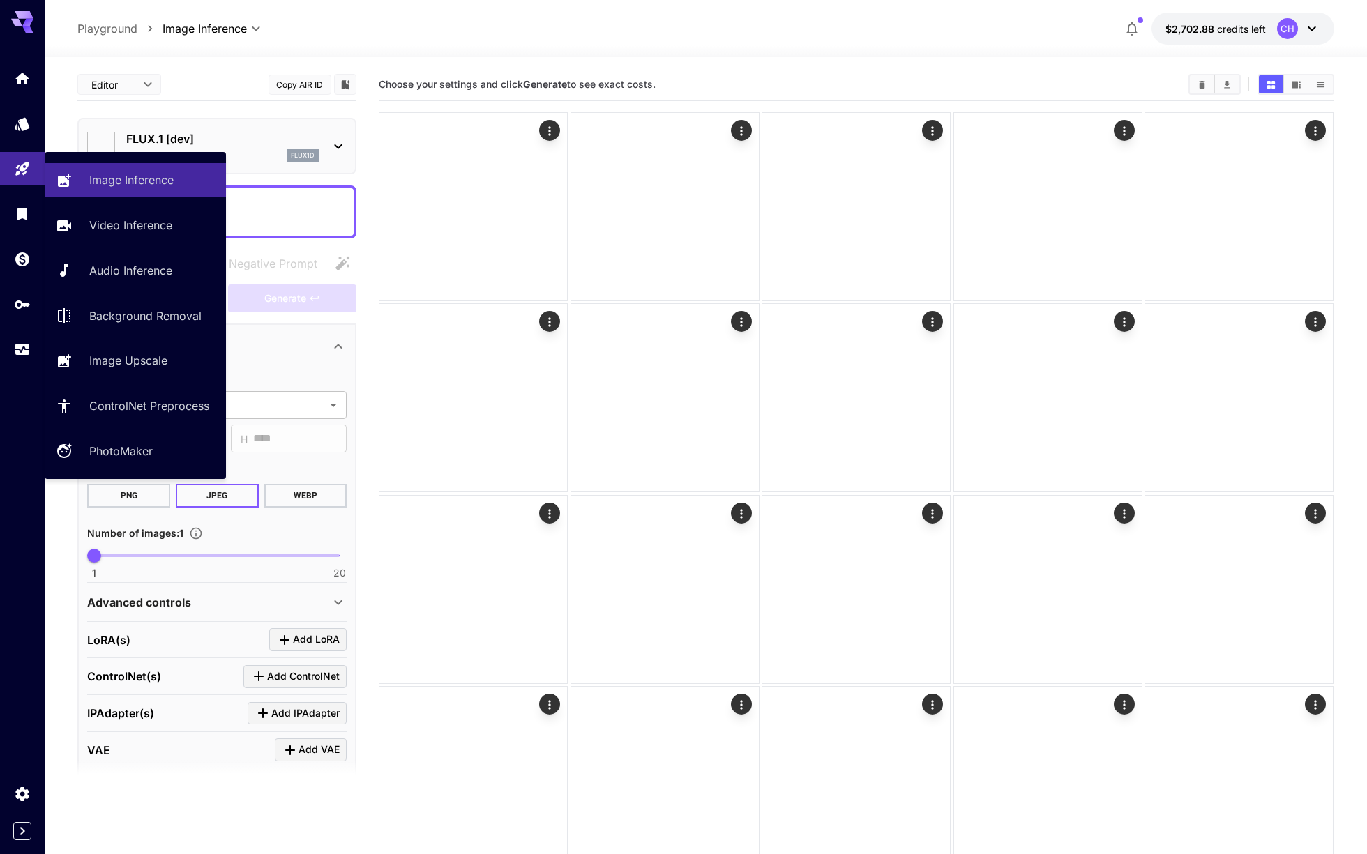
type input "**********"
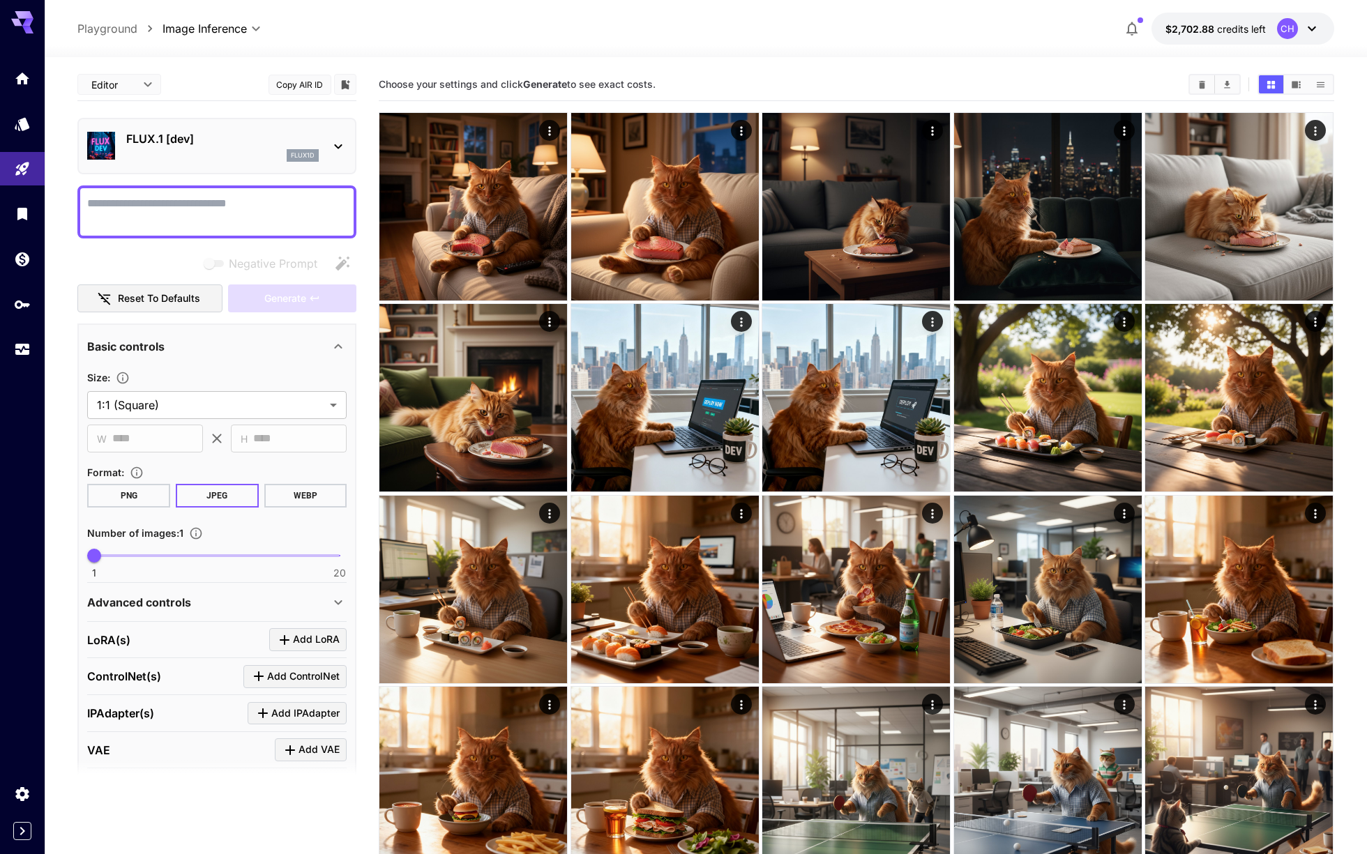
click at [238, 610] on div "Advanced controls" at bounding box center [216, 602] width 259 height 33
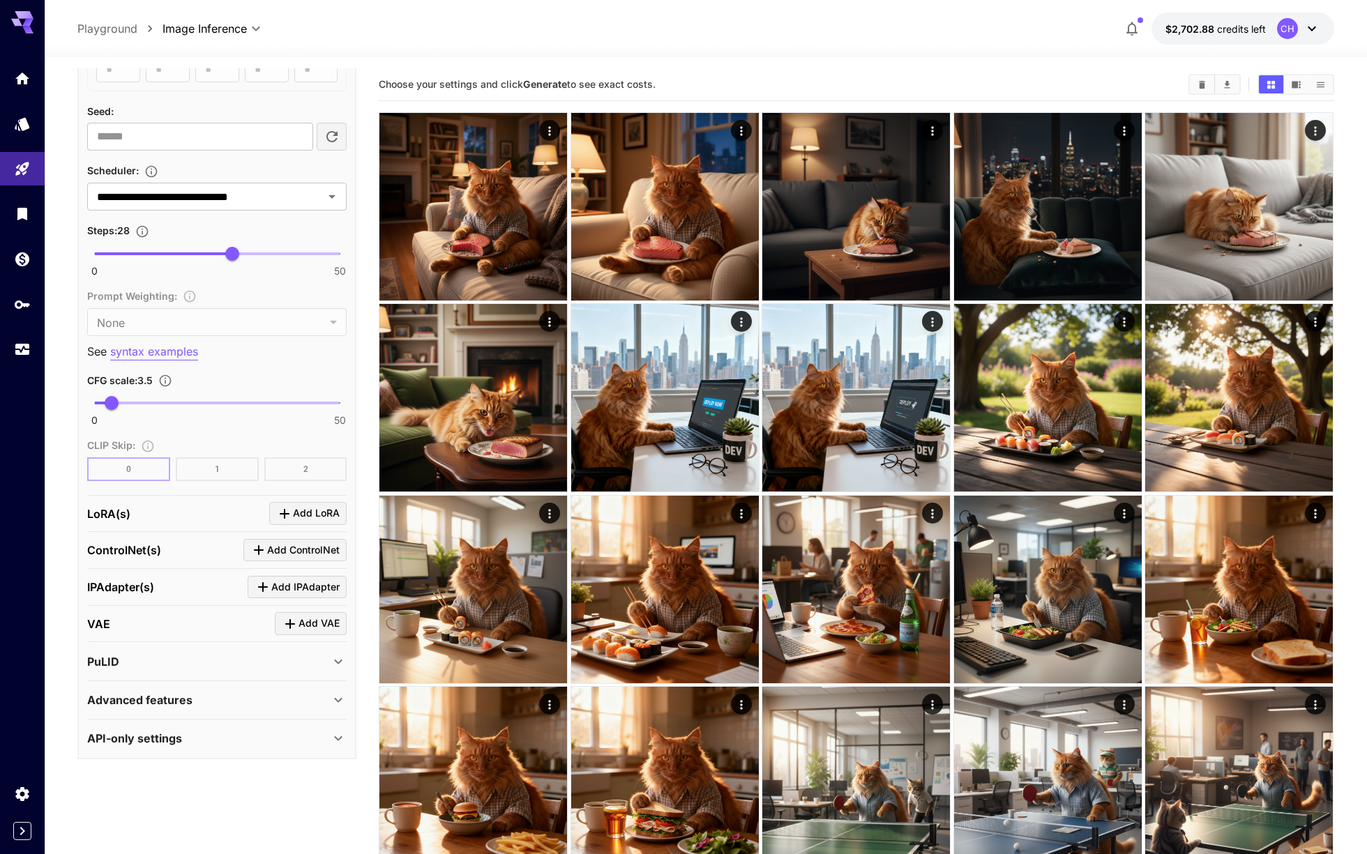
scroll to position [801, 0]
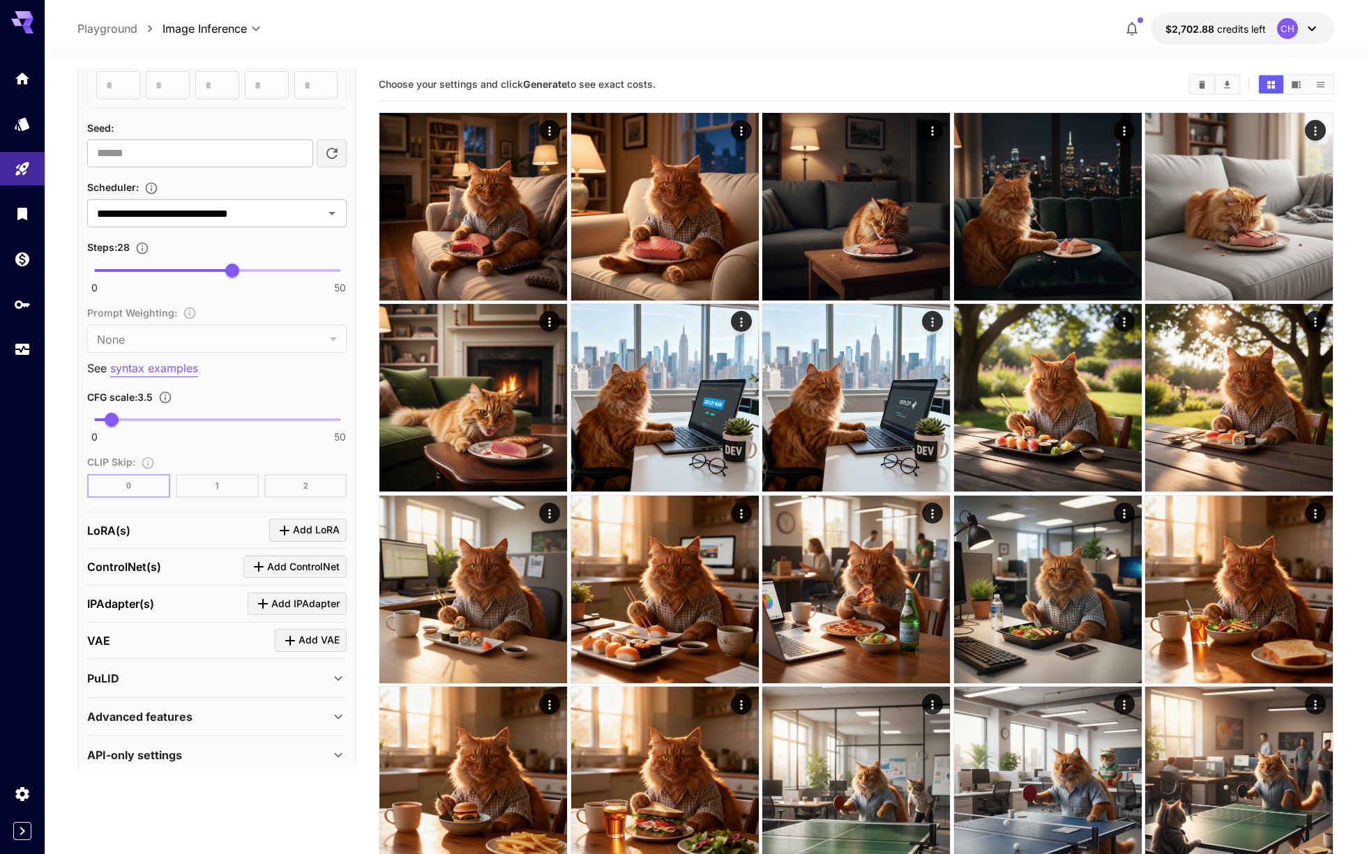
click at [331, 750] on icon at bounding box center [338, 755] width 17 height 17
click at [331, 711] on icon at bounding box center [338, 716] width 17 height 17
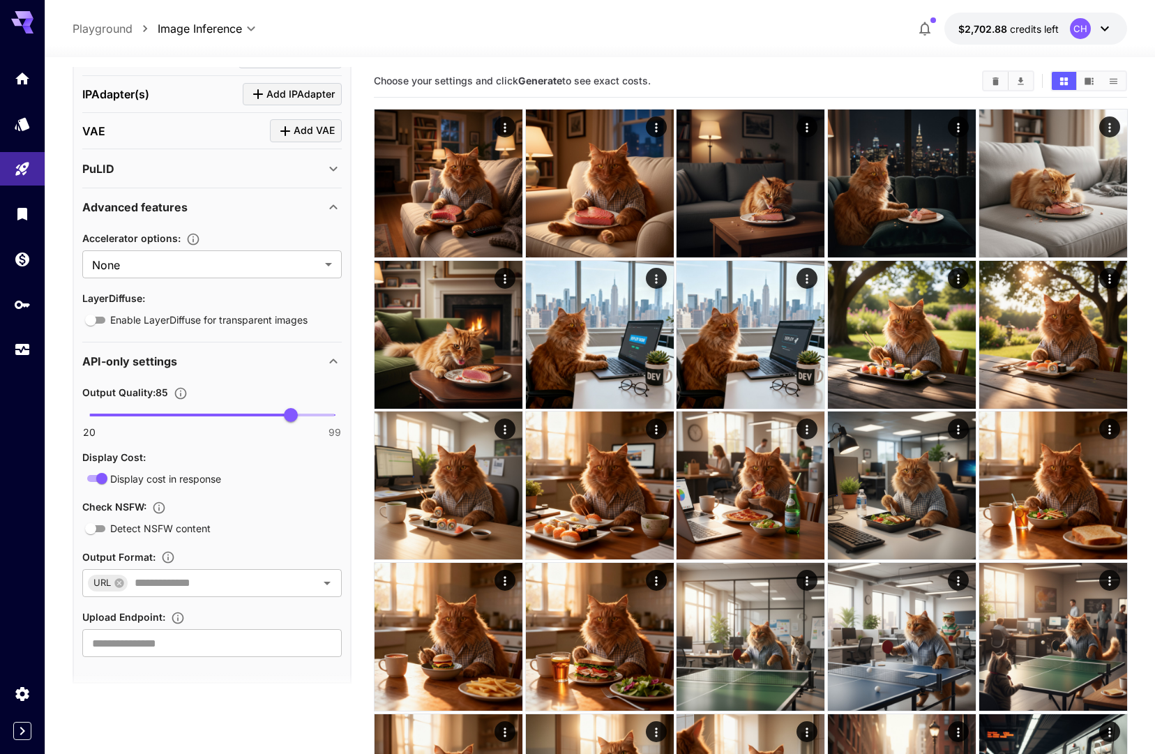
scroll to position [3, 0]
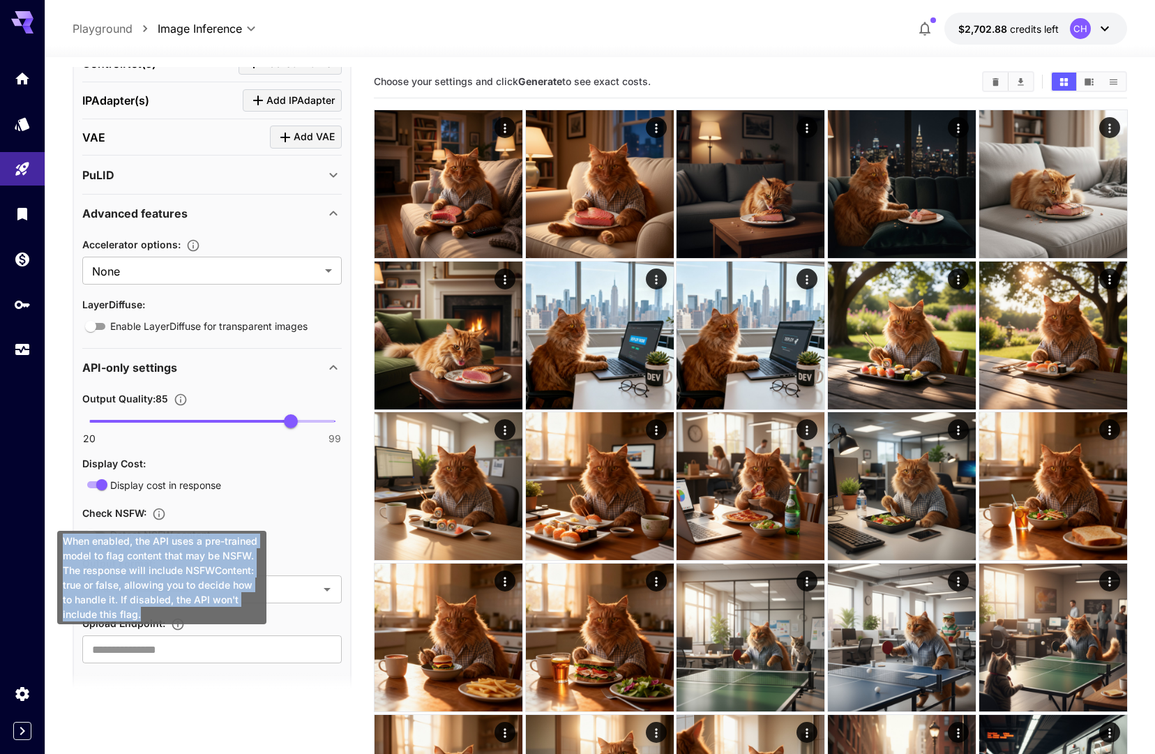
drag, startPoint x: 143, startPoint y: 609, endPoint x: 57, endPoint y: 545, distance: 107.5
click at [57, 545] on div "When enabled, the API uses a pre-trained model to flag content that may be NSFW…" at bounding box center [161, 577] width 209 height 93
copy div "When enabled, the API uses a pre-trained model to flag content that may be NSFW…"
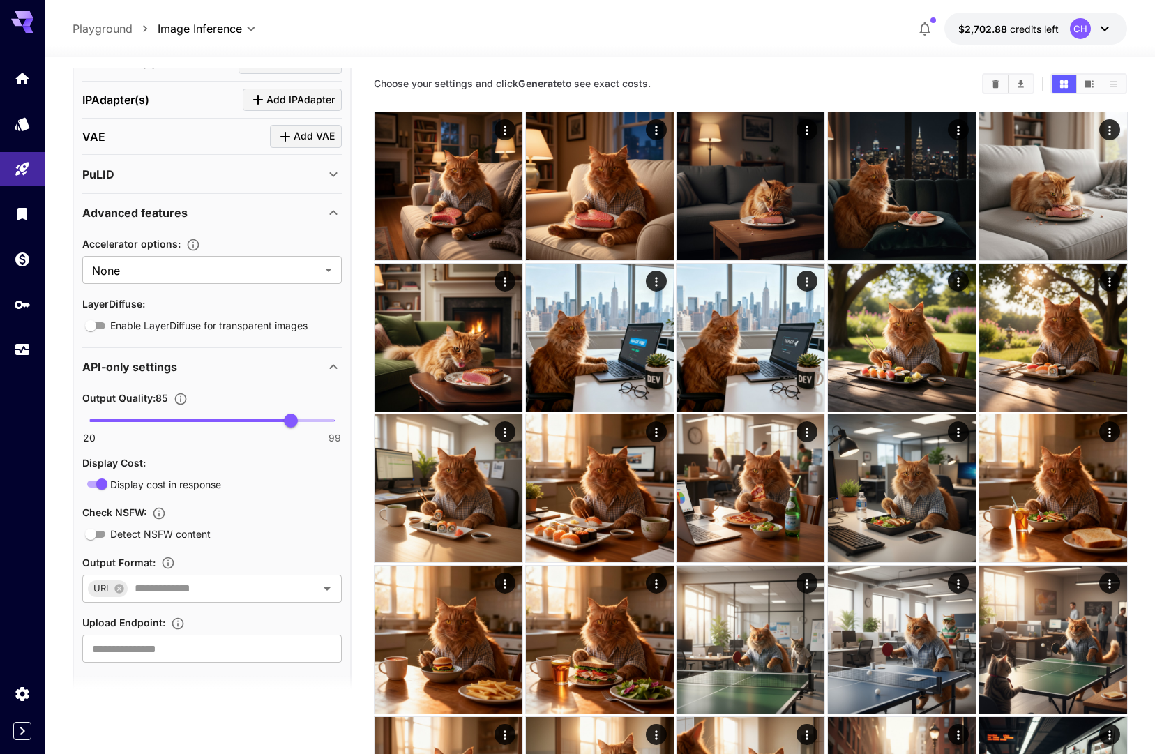
scroll to position [0, 0]
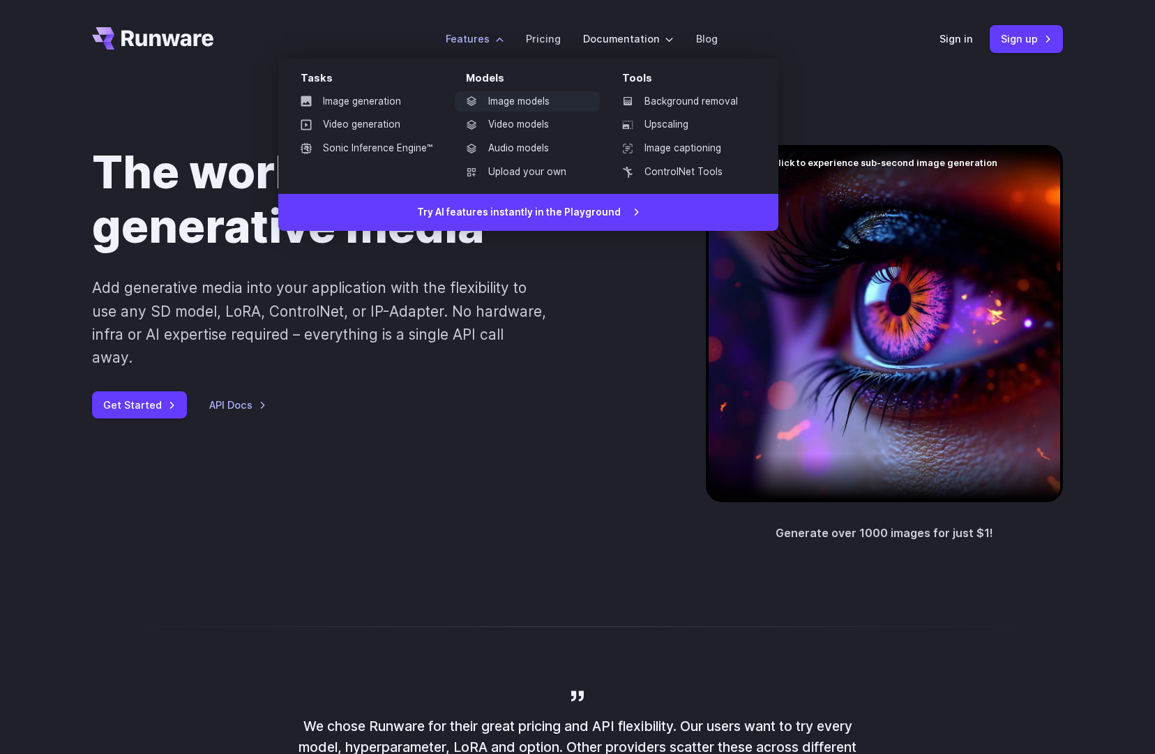
click at [503, 96] on link "Image models" at bounding box center [527, 101] width 145 height 21
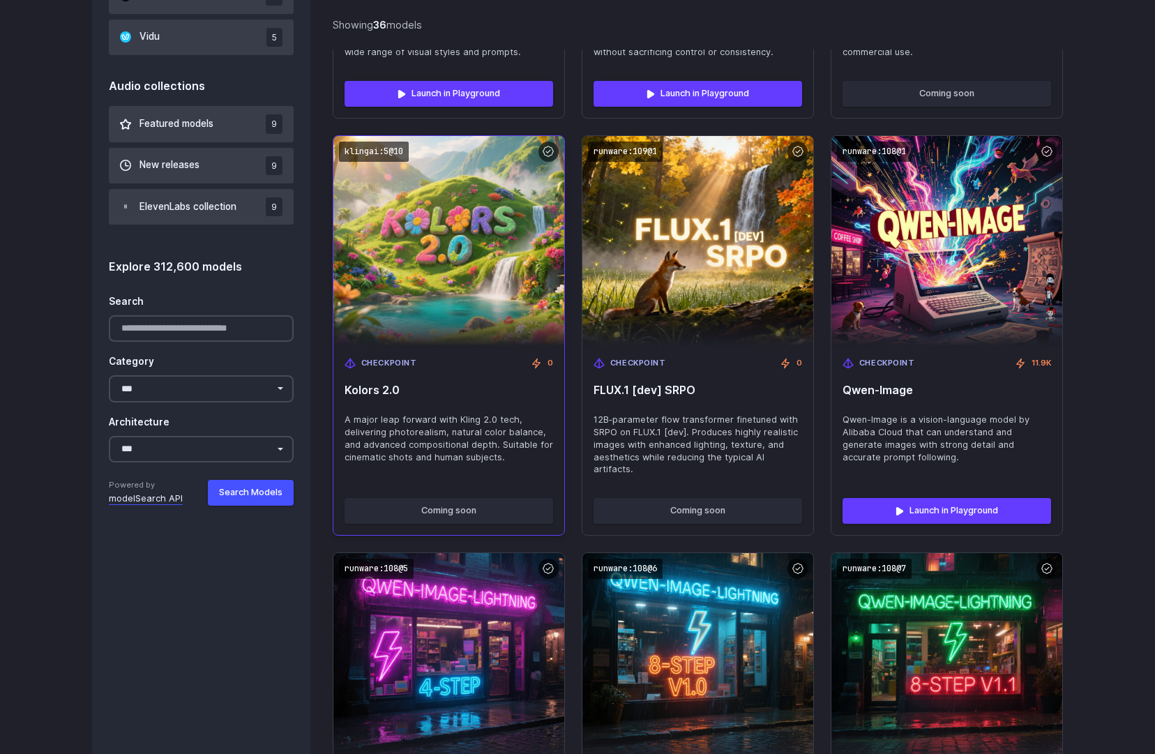
scroll to position [1200, 0]
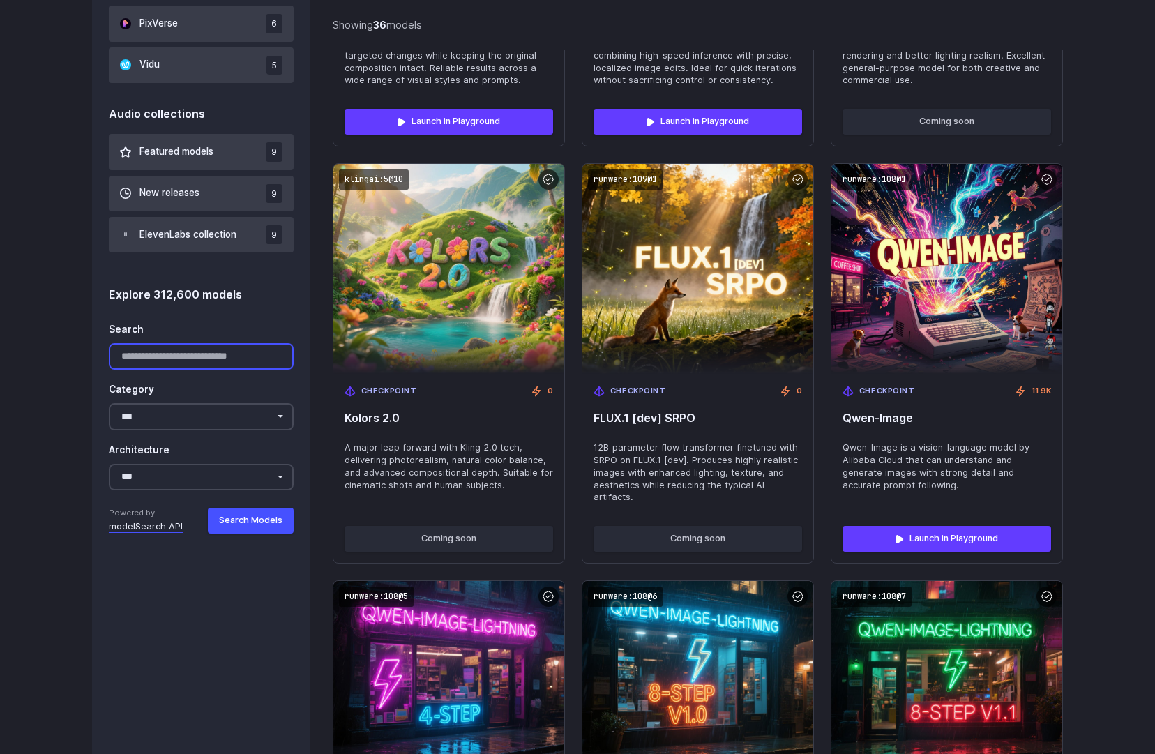
click at [227, 364] on input "Search" at bounding box center [201, 356] width 185 height 27
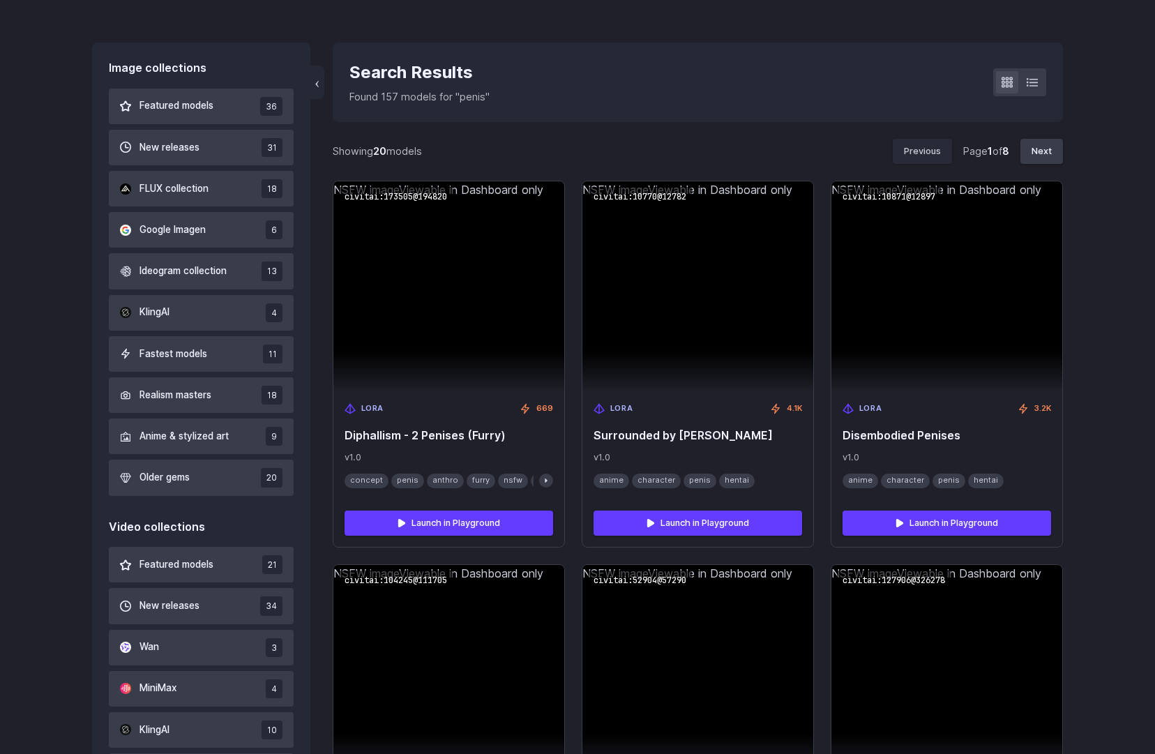
scroll to position [374, 0]
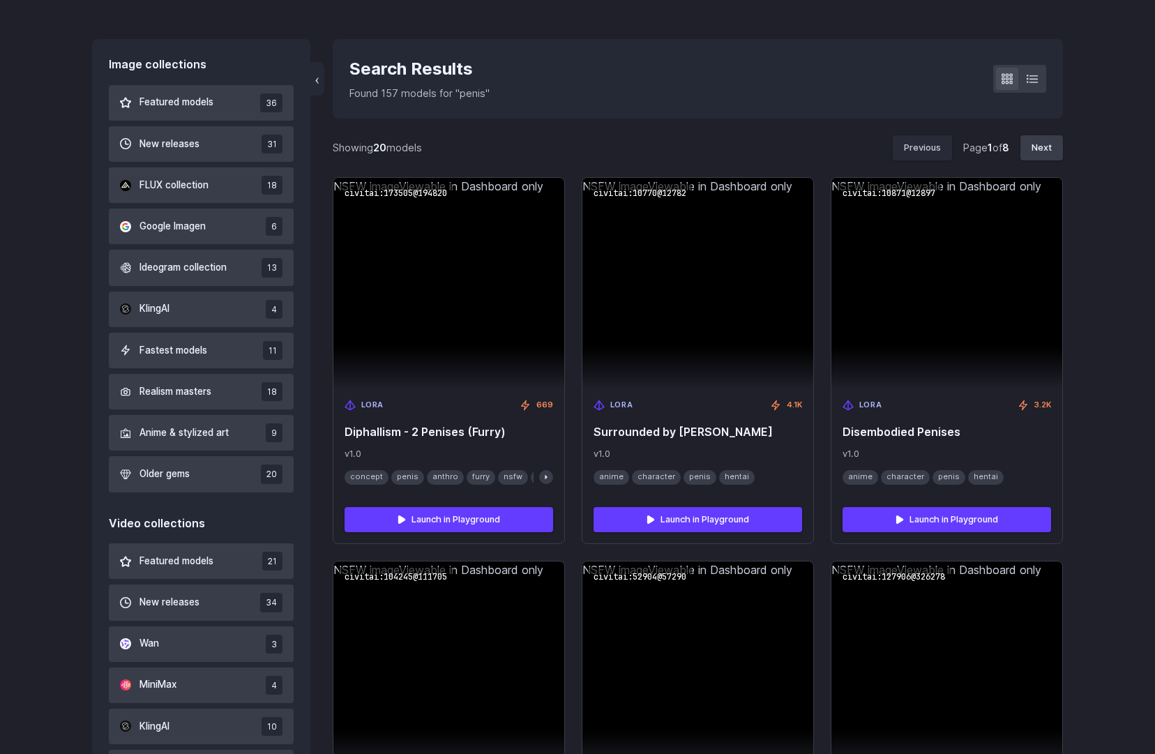
type input "*****"
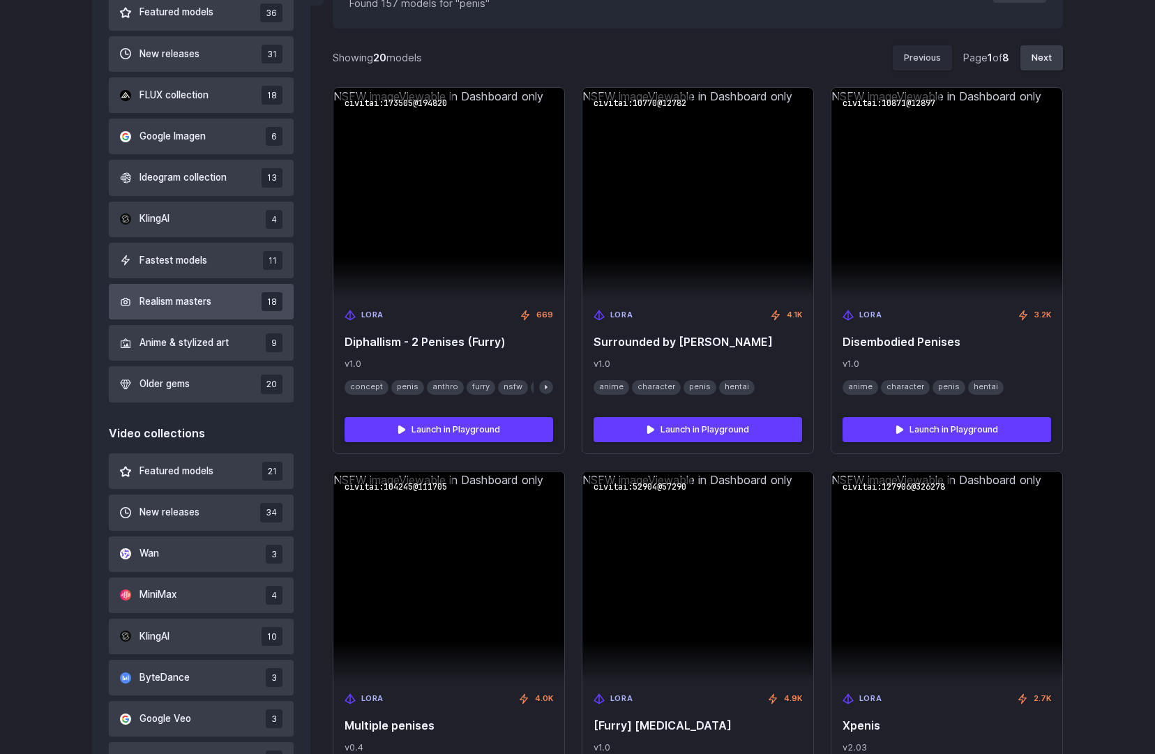
scroll to position [469, 0]
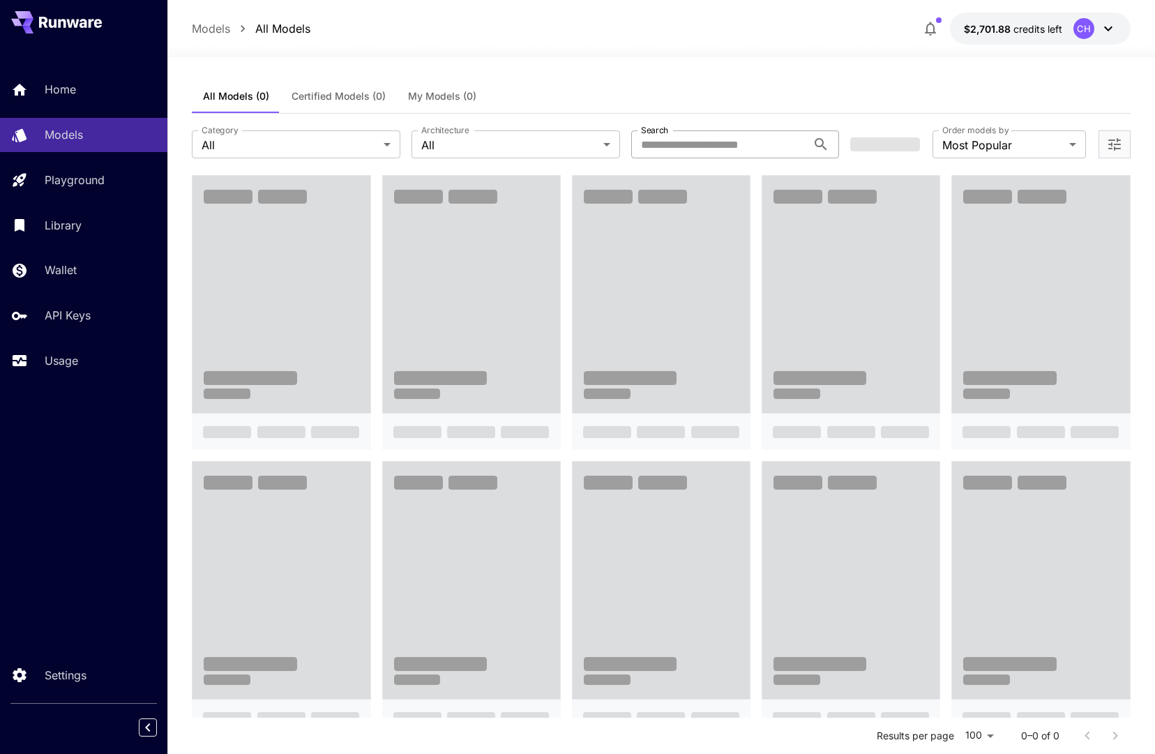
click at [751, 151] on input "Search" at bounding box center [719, 144] width 176 height 28
type input "*"
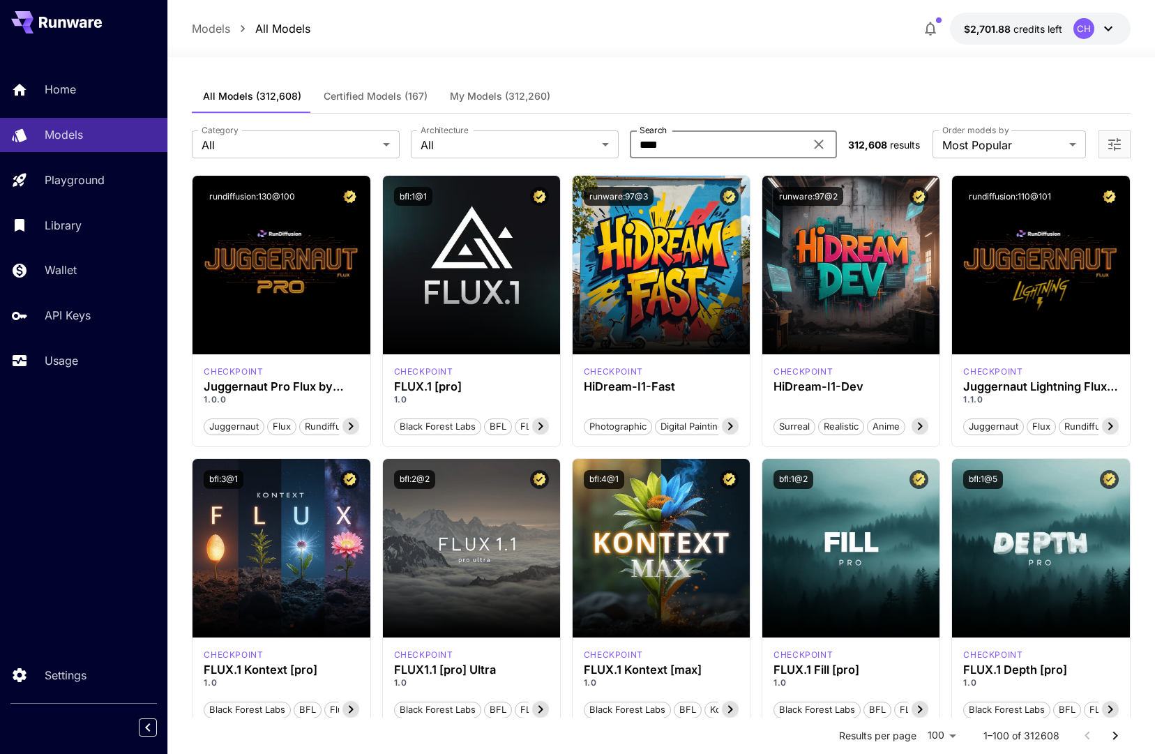
type input "*****"
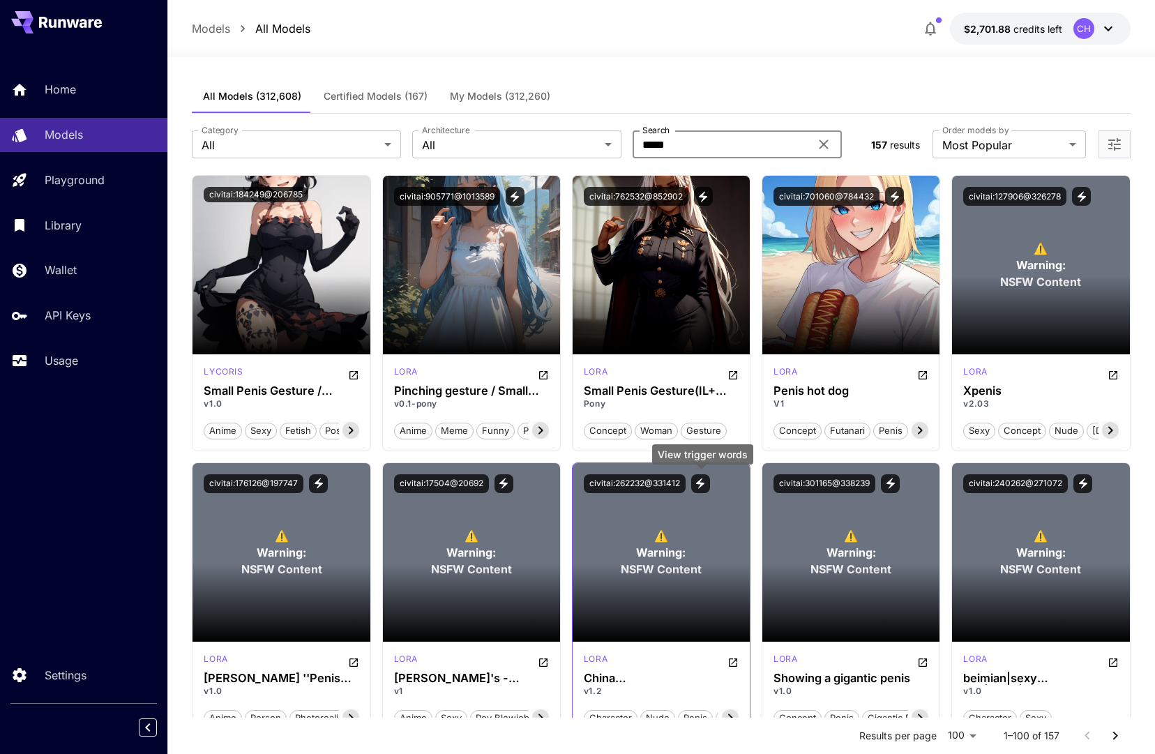
scroll to position [68, 0]
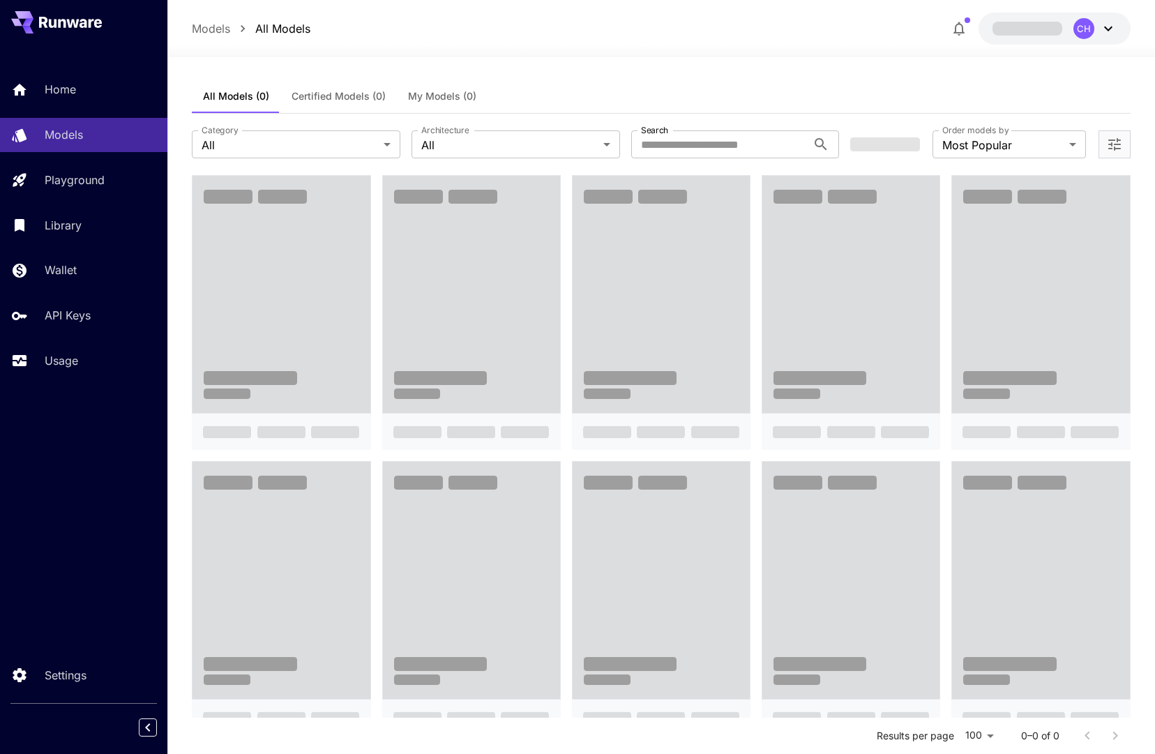
click at [1126, 142] on div at bounding box center [1114, 144] width 32 height 28
click at [1111, 145] on icon "Open more filters" at bounding box center [1114, 144] width 13 height 13
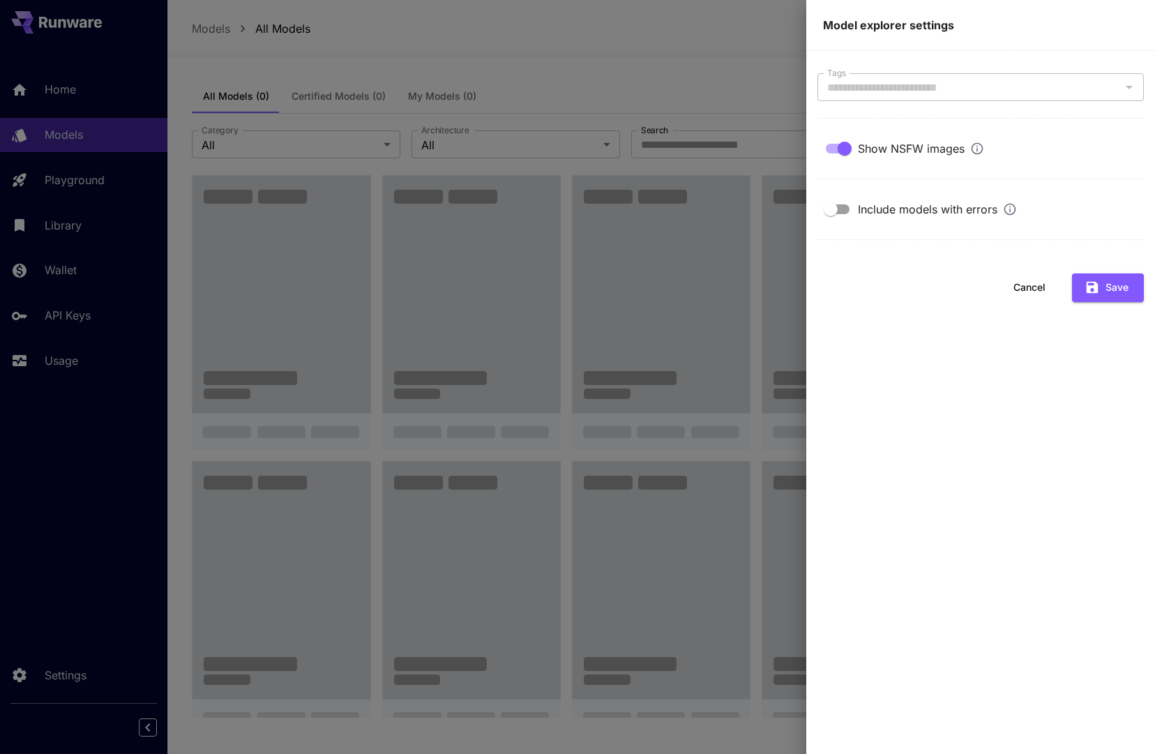
click at [667, 75] on div at bounding box center [577, 377] width 1155 height 754
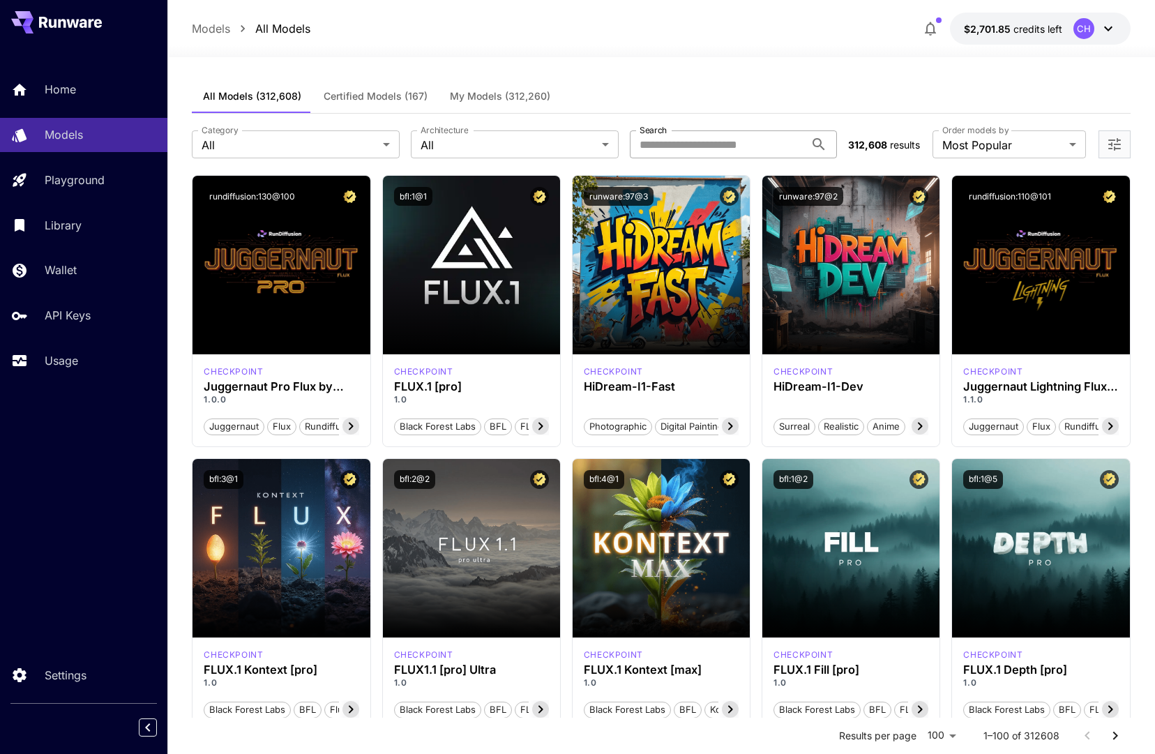
click at [699, 147] on input "Search" at bounding box center [718, 144] width 176 height 28
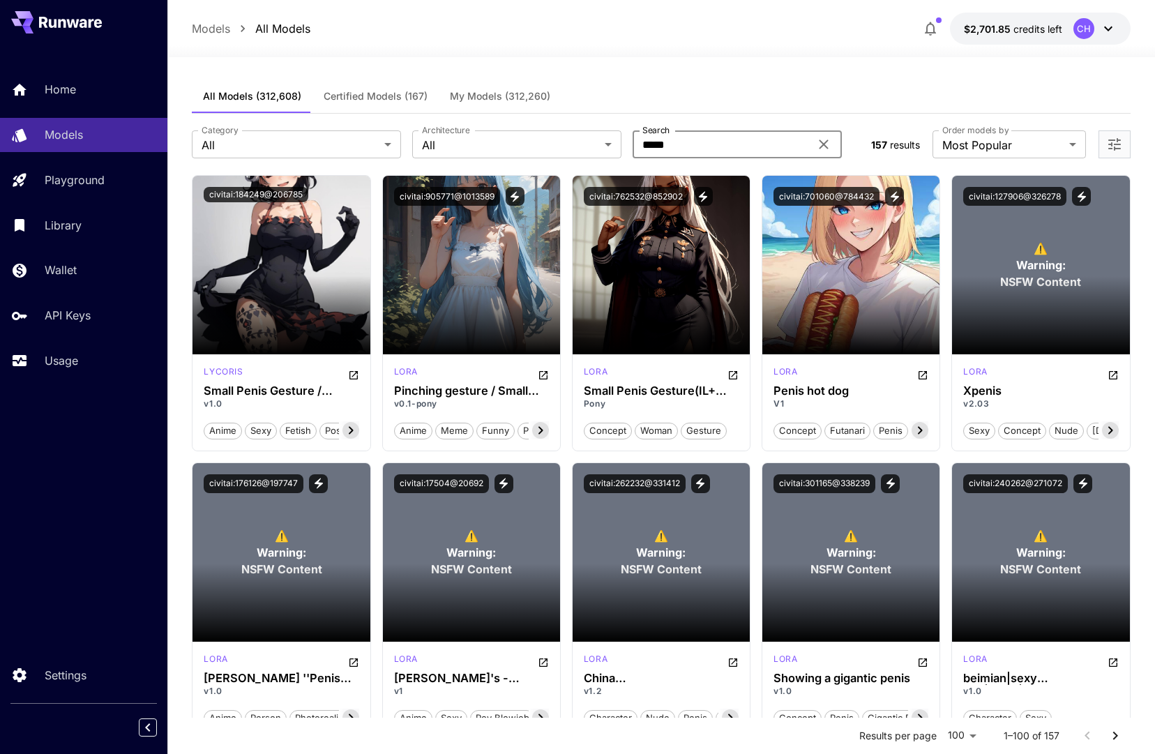
type input "*****"
click at [1109, 140] on icon "Open more filters" at bounding box center [1114, 144] width 13 height 13
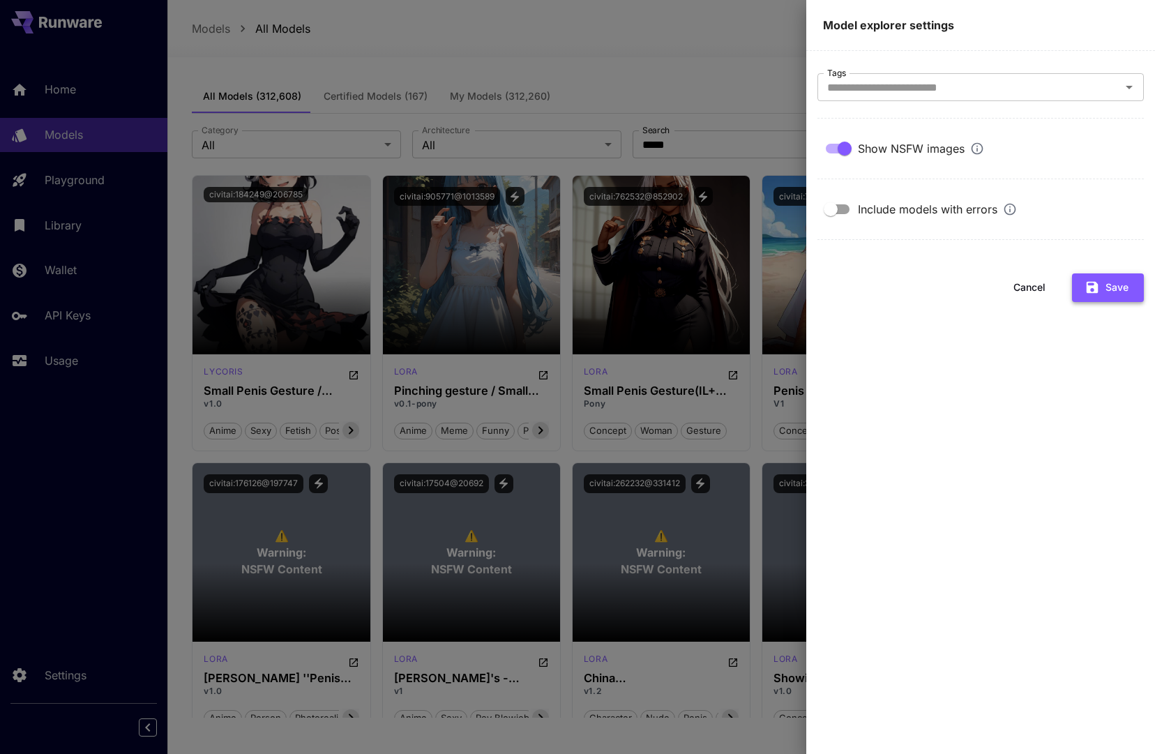
click at [1119, 284] on button "Save" at bounding box center [1108, 287] width 72 height 29
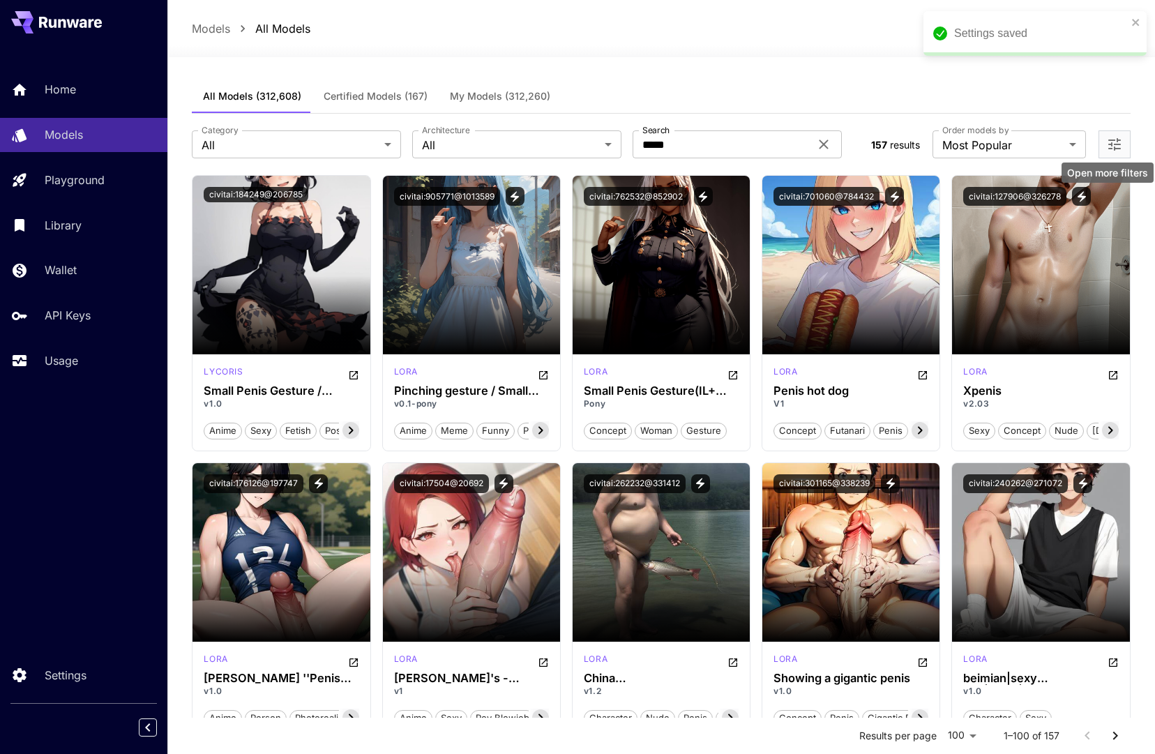
click at [1111, 147] on icon "Open more filters" at bounding box center [1114, 144] width 17 height 17
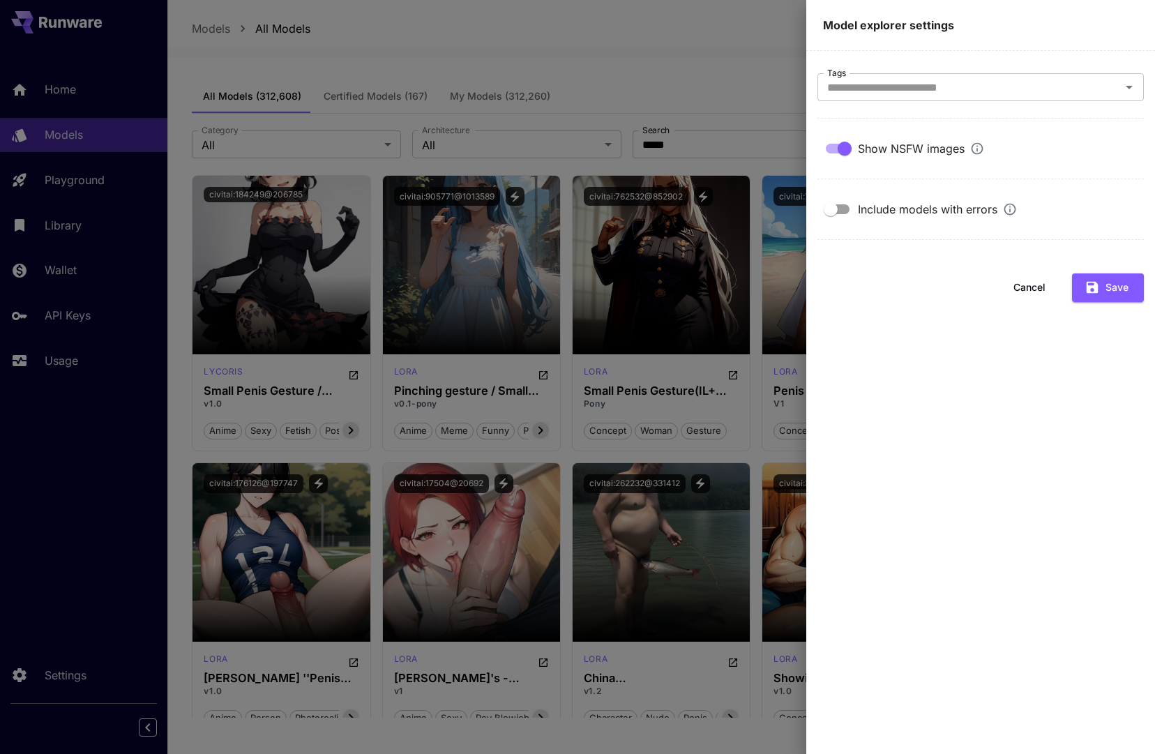
click at [1017, 293] on button "Cancel" at bounding box center [1029, 287] width 63 height 29
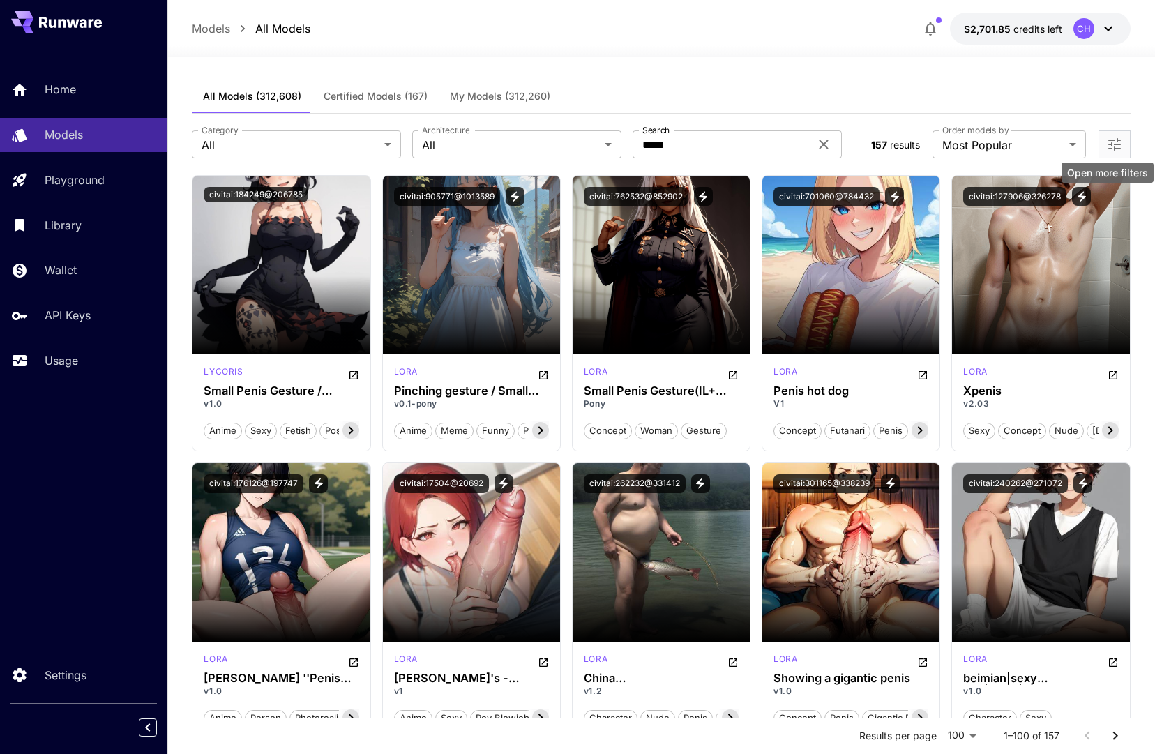
click at [1116, 148] on icon "Open more filters" at bounding box center [1114, 144] width 17 height 17
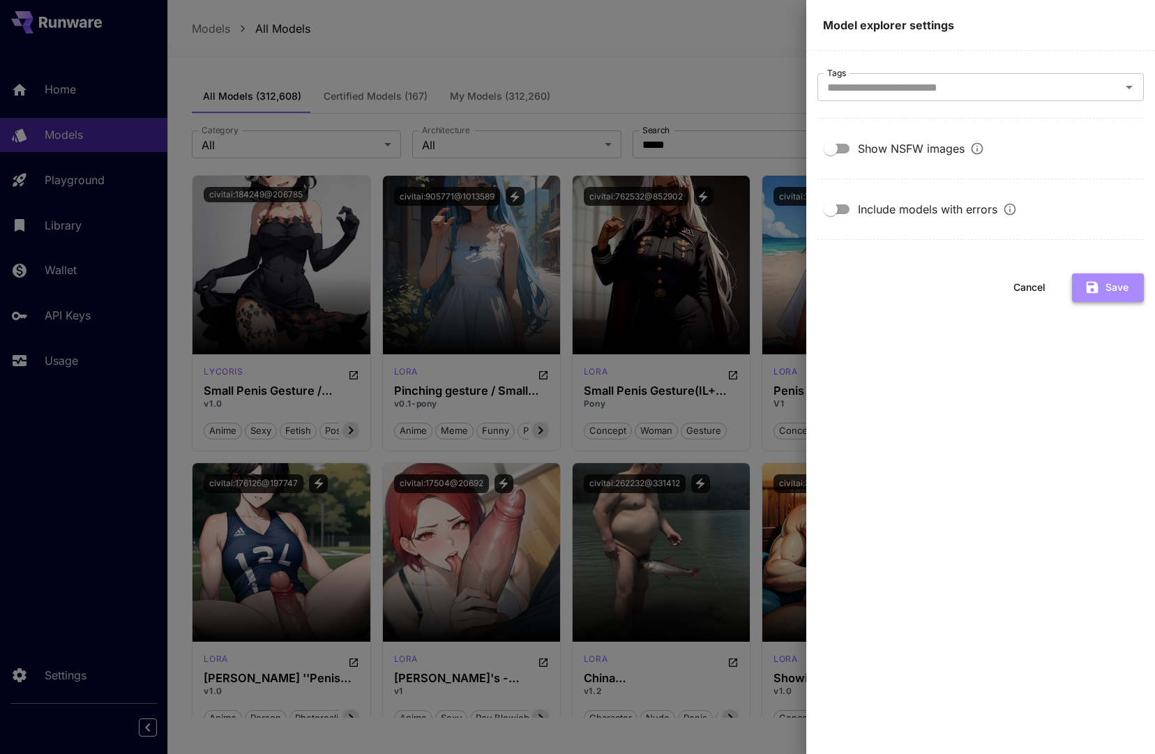
click at [1088, 285] on icon "button" at bounding box center [1091, 287] width 15 height 15
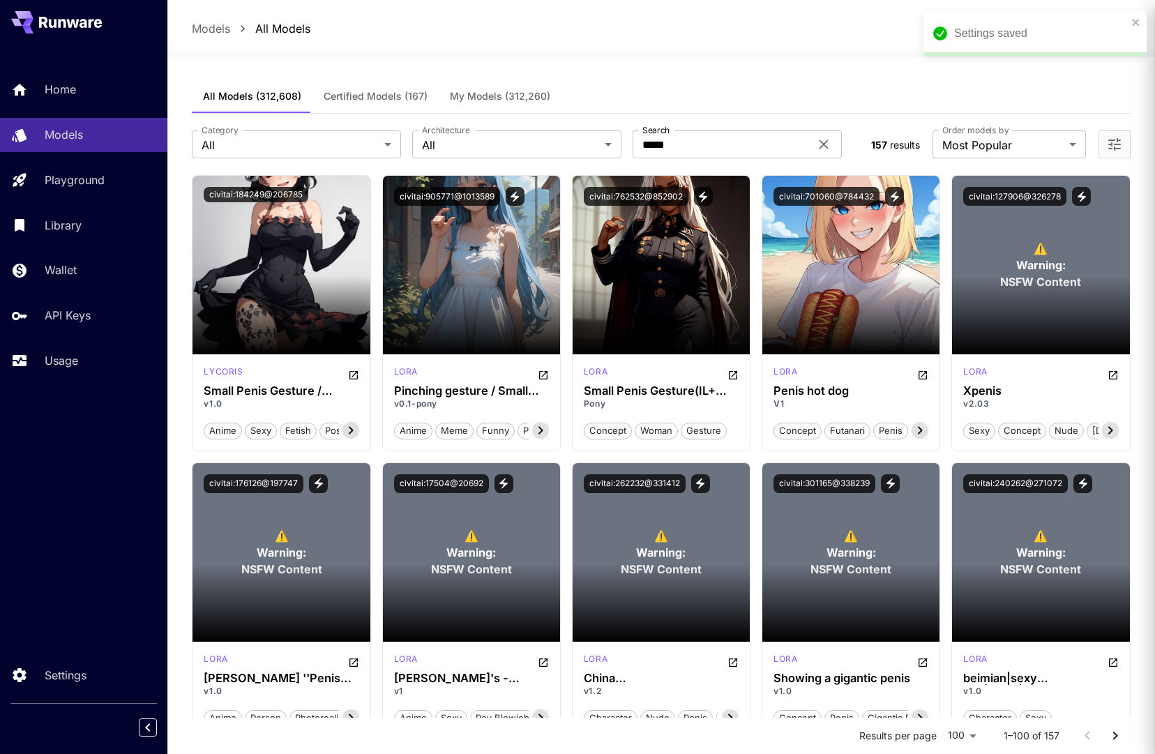
scroll to position [1, 0]
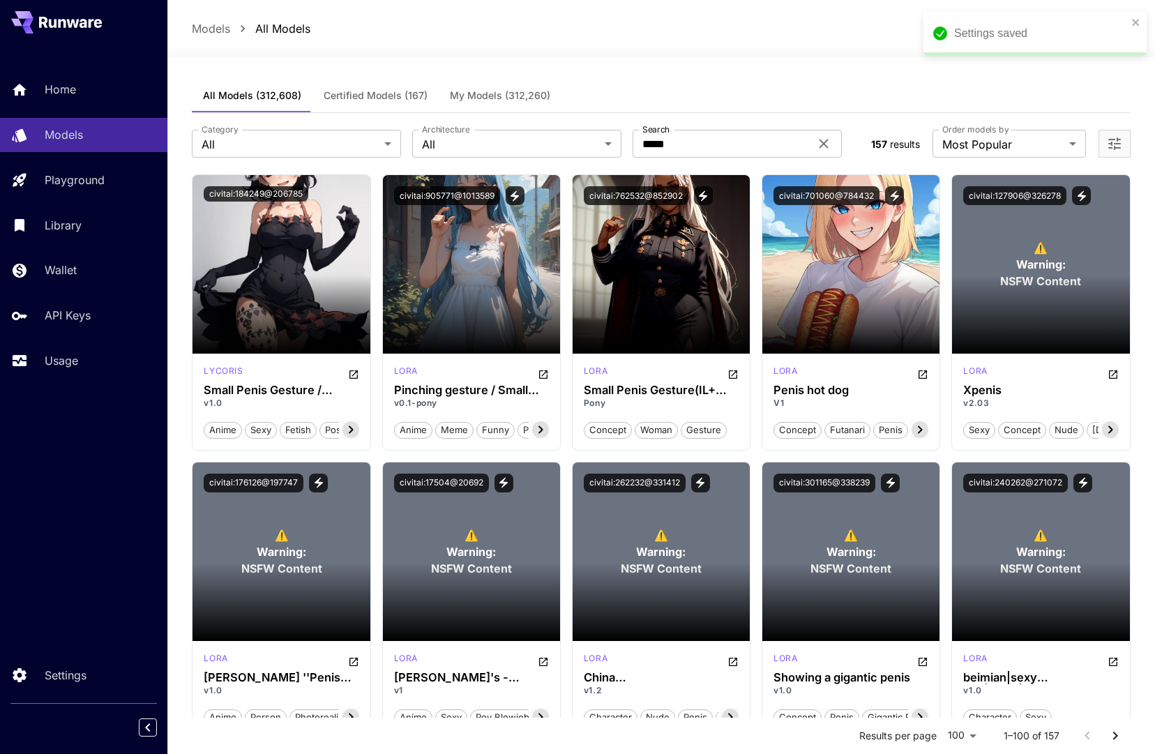
click at [1114, 139] on icon "Open more filters" at bounding box center [1114, 143] width 13 height 13
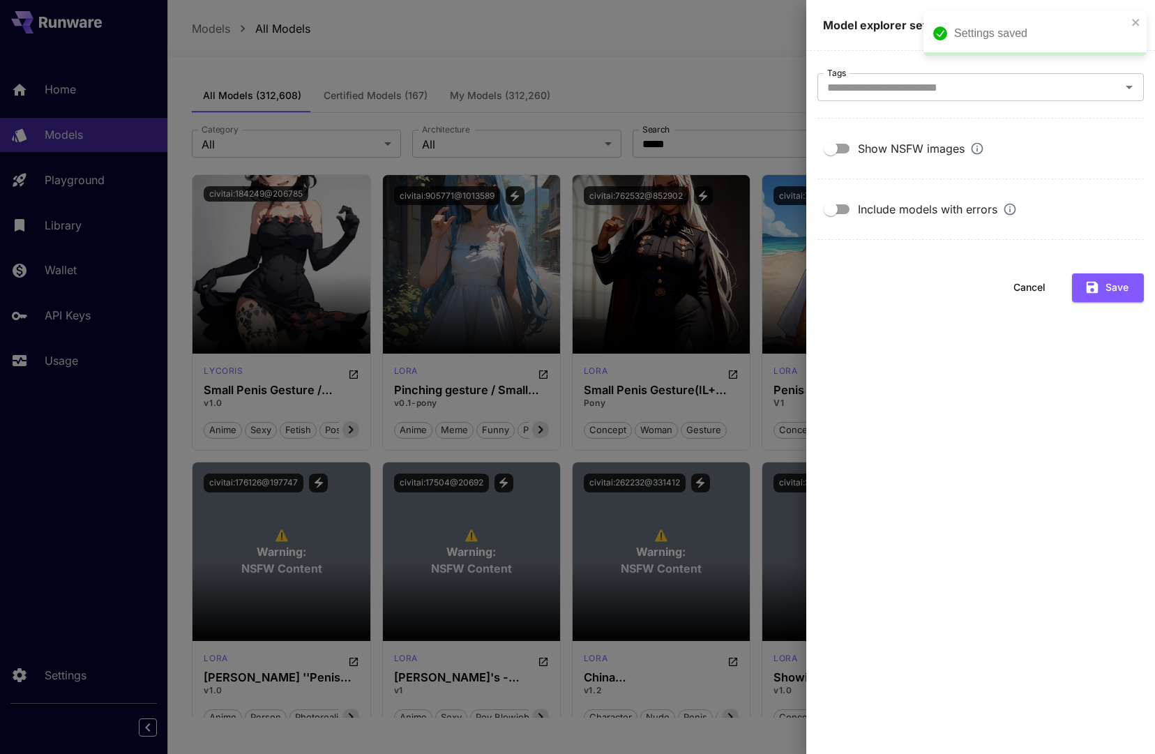
click at [1115, 142] on div "Show NSFW images" at bounding box center [980, 148] width 326 height 26
click at [723, 63] on div at bounding box center [577, 377] width 1155 height 754
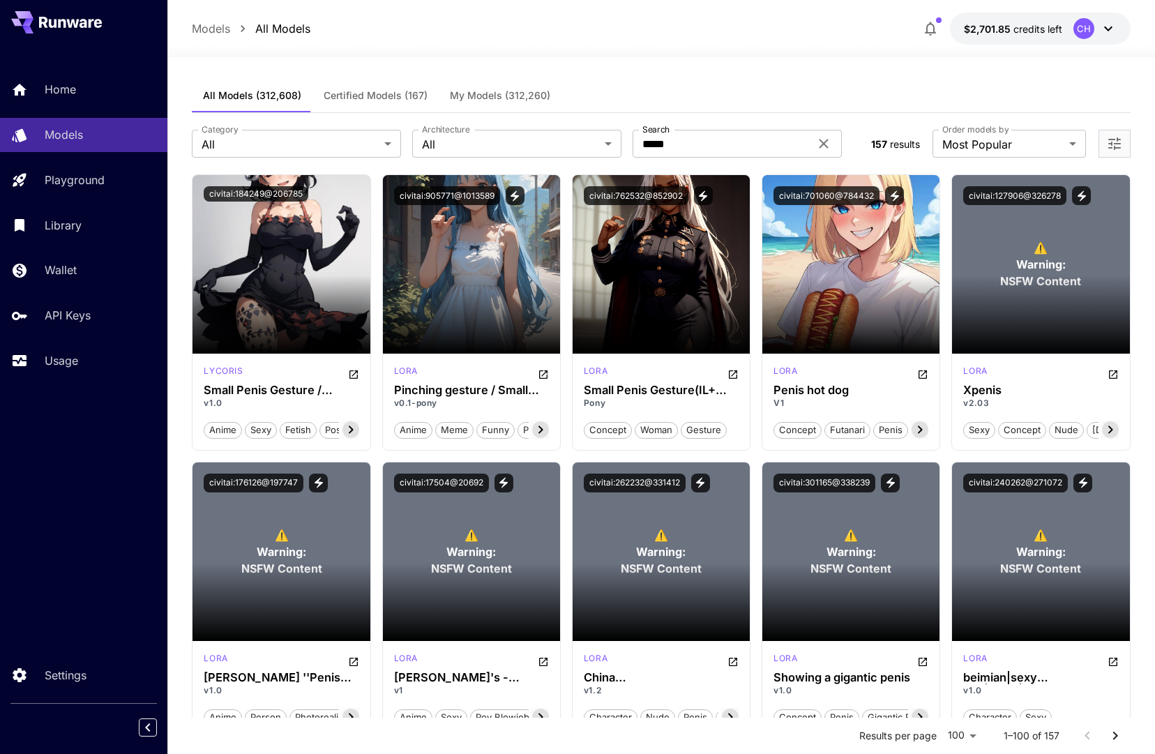
scroll to position [0, 0]
